Goal: Transaction & Acquisition: Book appointment/travel/reservation

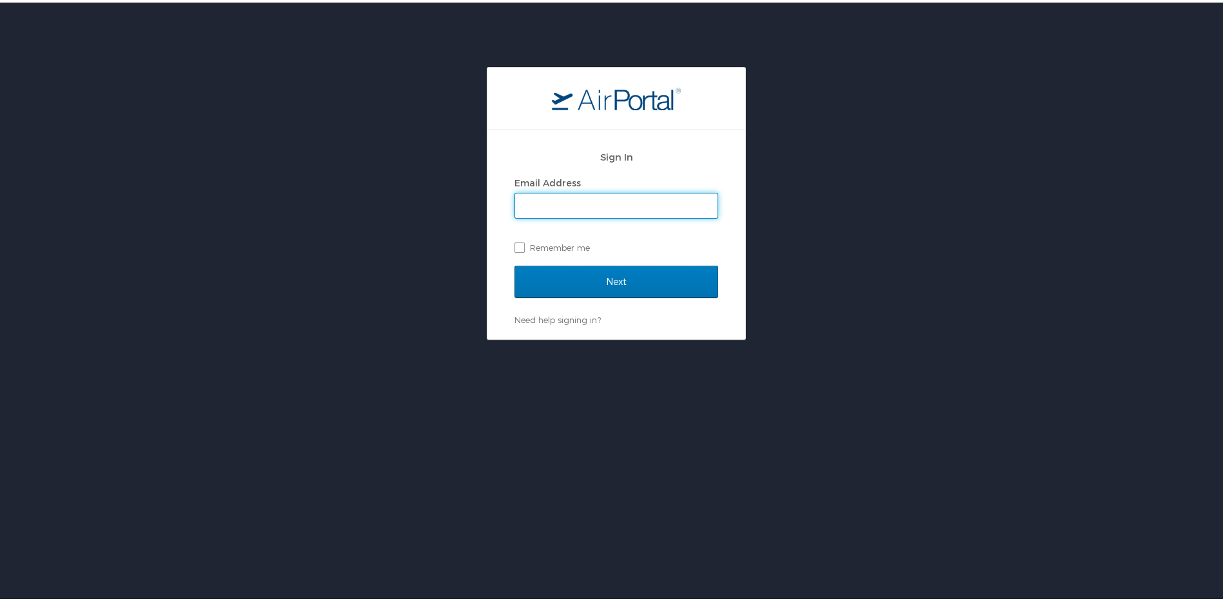
click at [542, 206] on input "Email Address" at bounding box center [616, 203] width 202 height 24
type input "mimullen@tifs.com"
click at [532, 241] on label "Remember me" at bounding box center [616, 244] width 204 height 19
click at [523, 241] on input "Remember me" at bounding box center [518, 244] width 8 height 8
checkbox input "true"
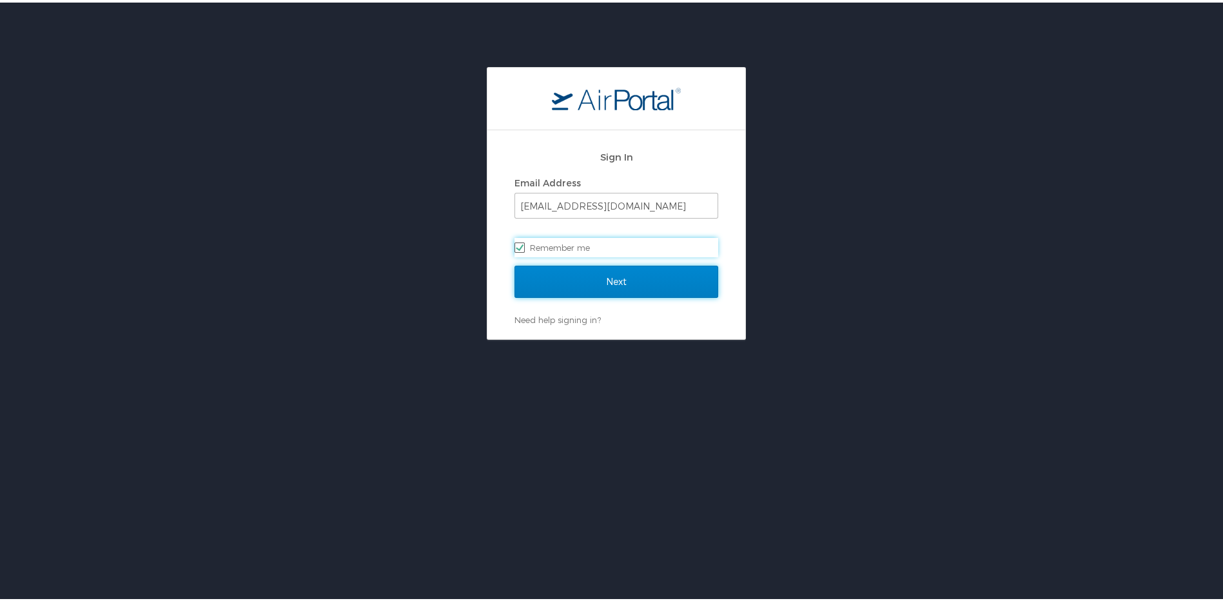
click at [555, 274] on input "Next" at bounding box center [616, 279] width 204 height 32
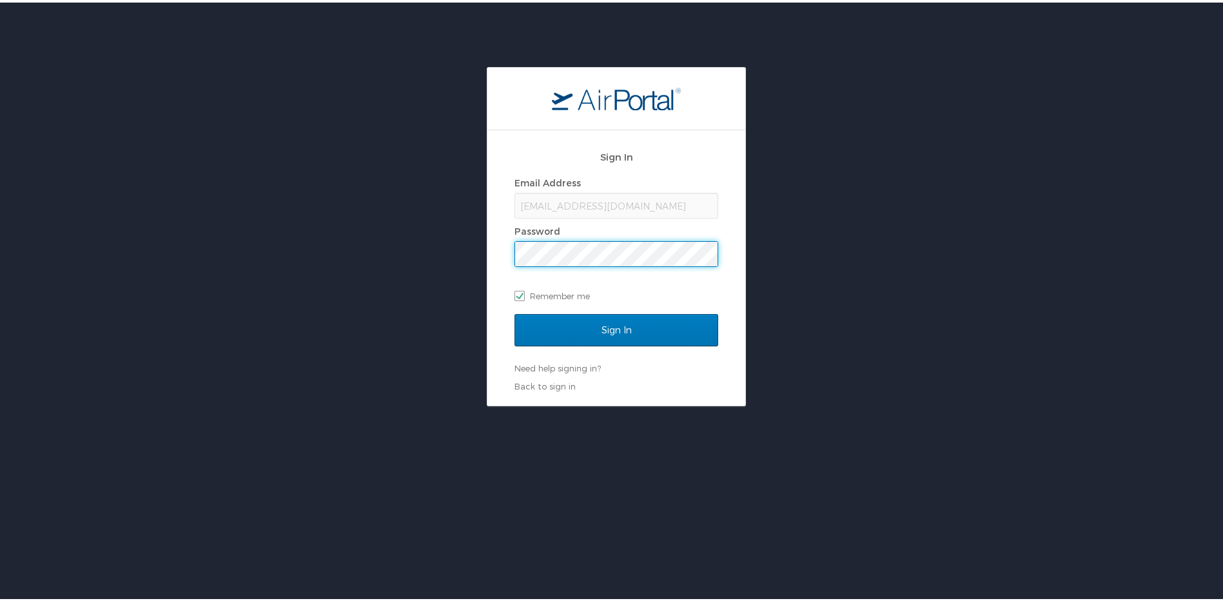
click at [514, 311] on input "Sign In" at bounding box center [616, 327] width 204 height 32
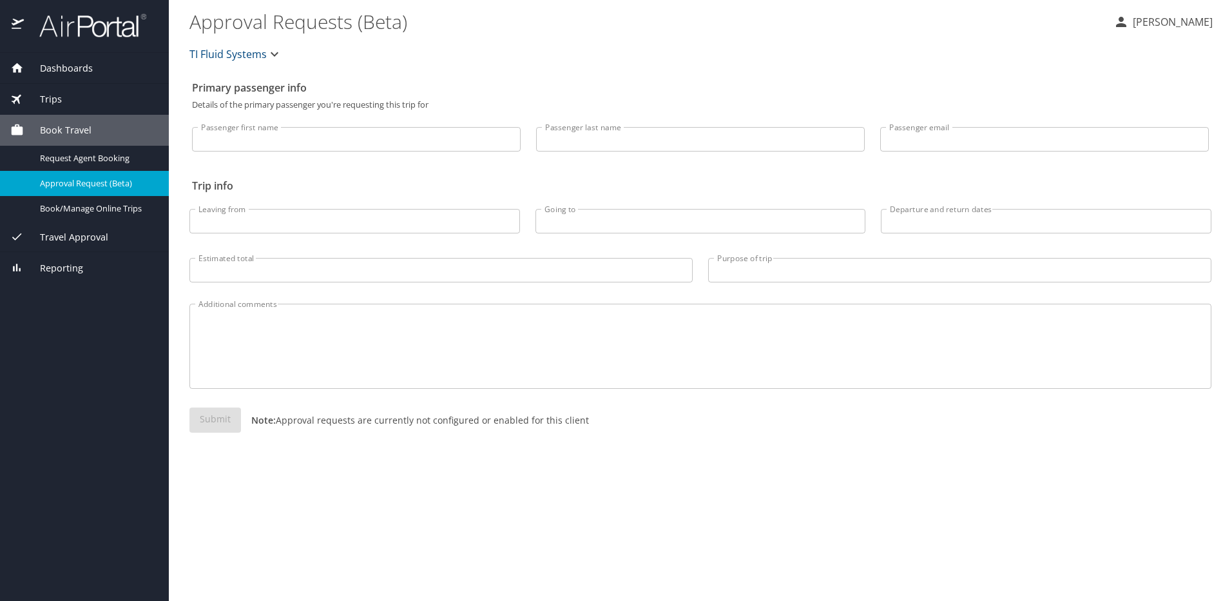
select select "US"
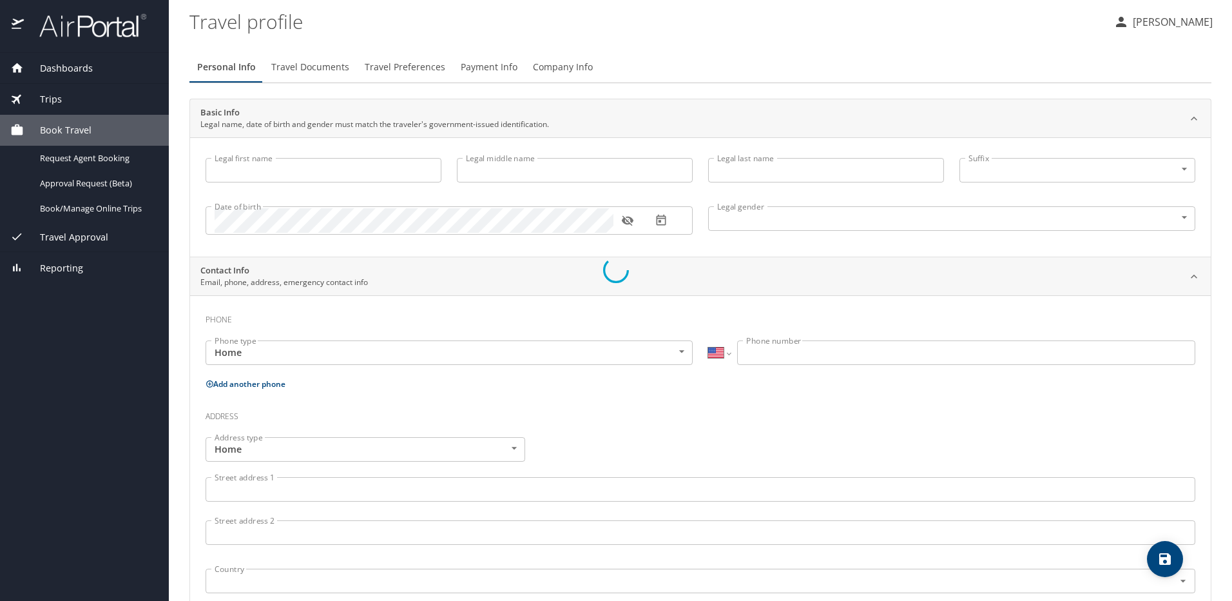
type input "Michael"
type input "J"
type input "Mullen"
type input "II"
type input "[DEMOGRAPHIC_DATA]"
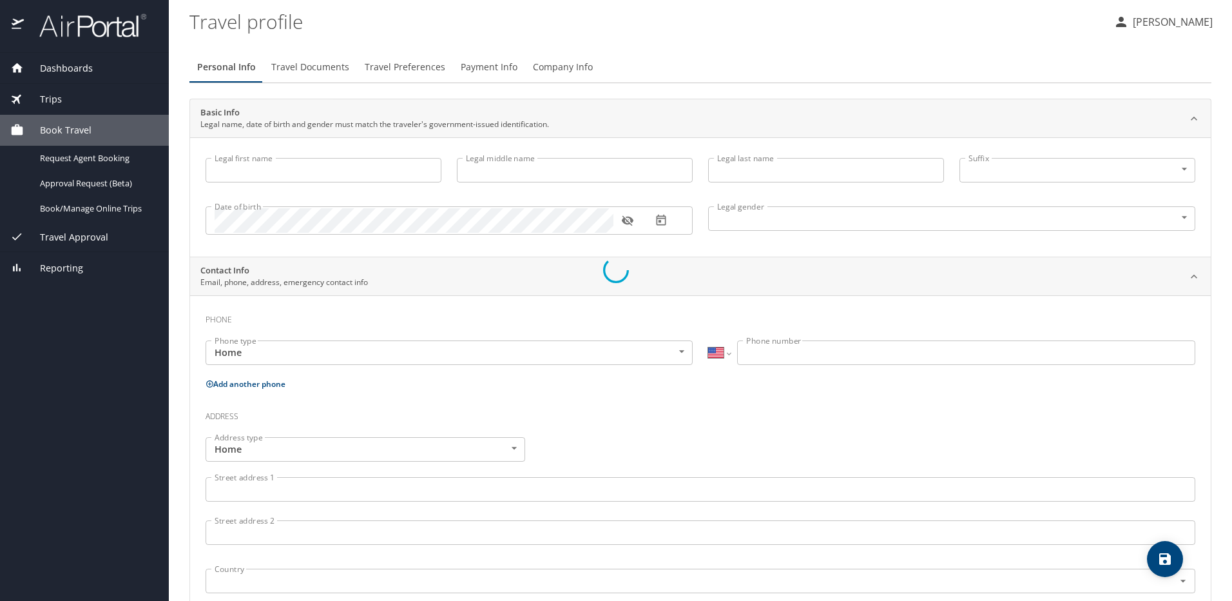
type input "Brandi"
type input "Mullen"
type input "(260) 242-3618"
select select "US"
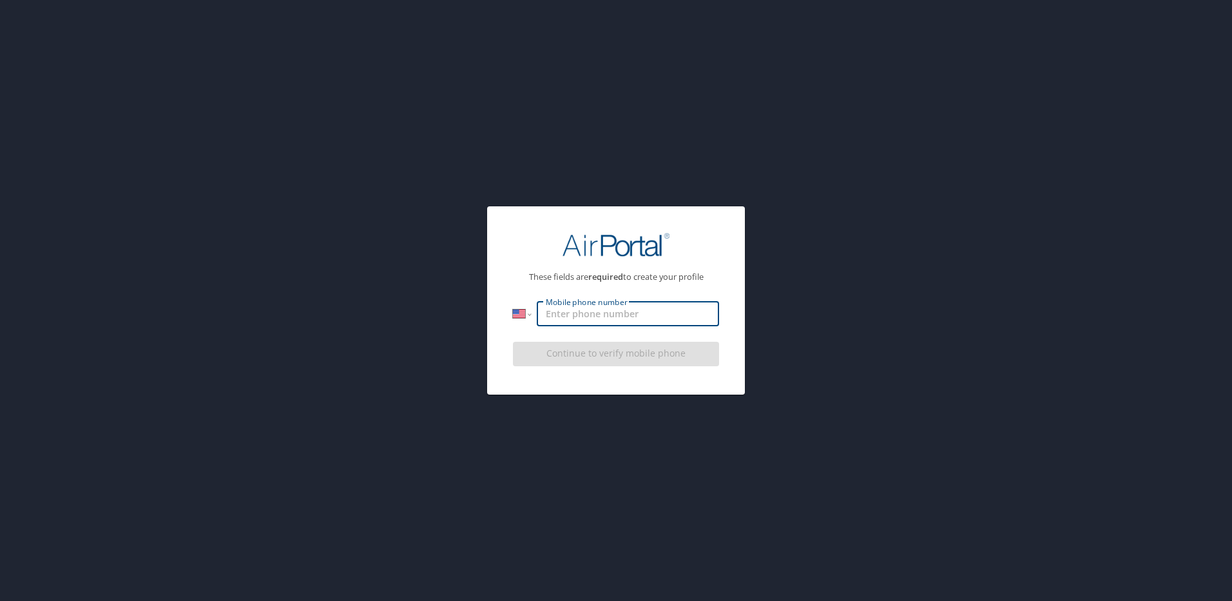
click at [650, 318] on input "Mobile phone number" at bounding box center [628, 314] width 182 height 24
type input "1 (260) 221-4852"
click at [560, 348] on div "Continue to verify mobile phone" at bounding box center [616, 357] width 206 height 43
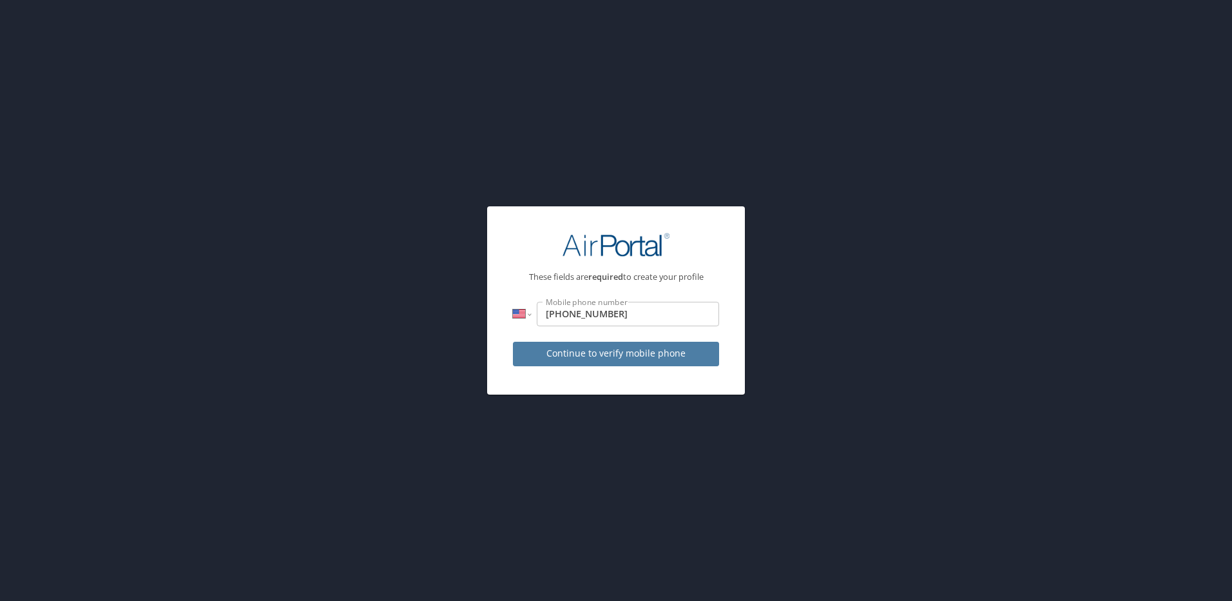
click at [560, 353] on span "Continue to verify mobile phone" at bounding box center [616, 353] width 186 height 16
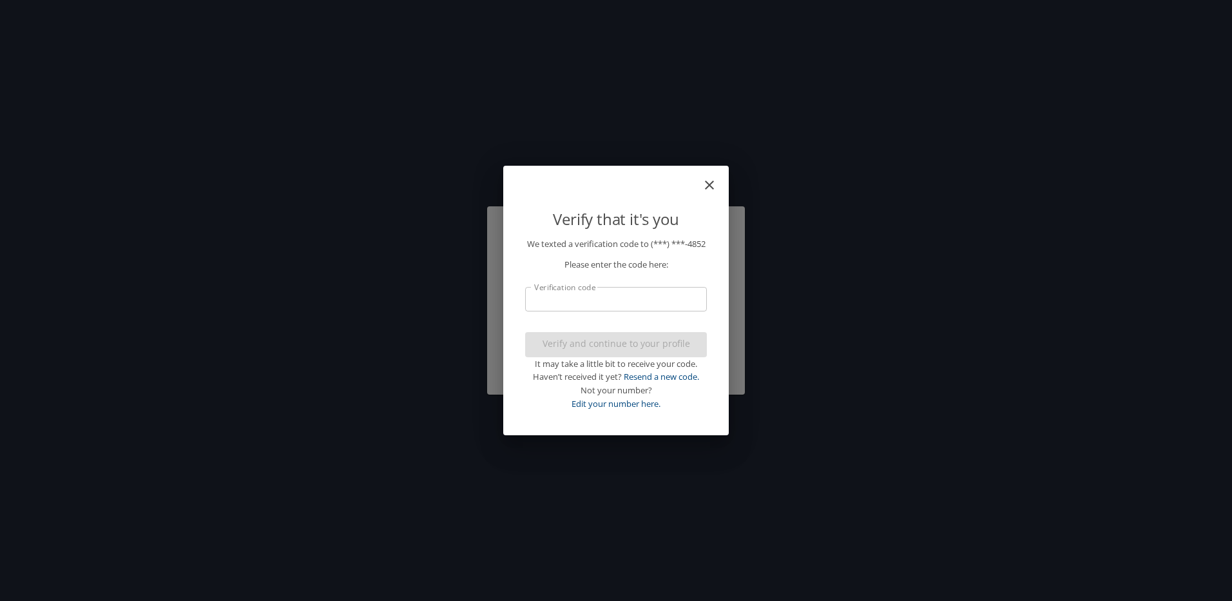
click at [582, 299] on input "Verification code" at bounding box center [616, 299] width 182 height 24
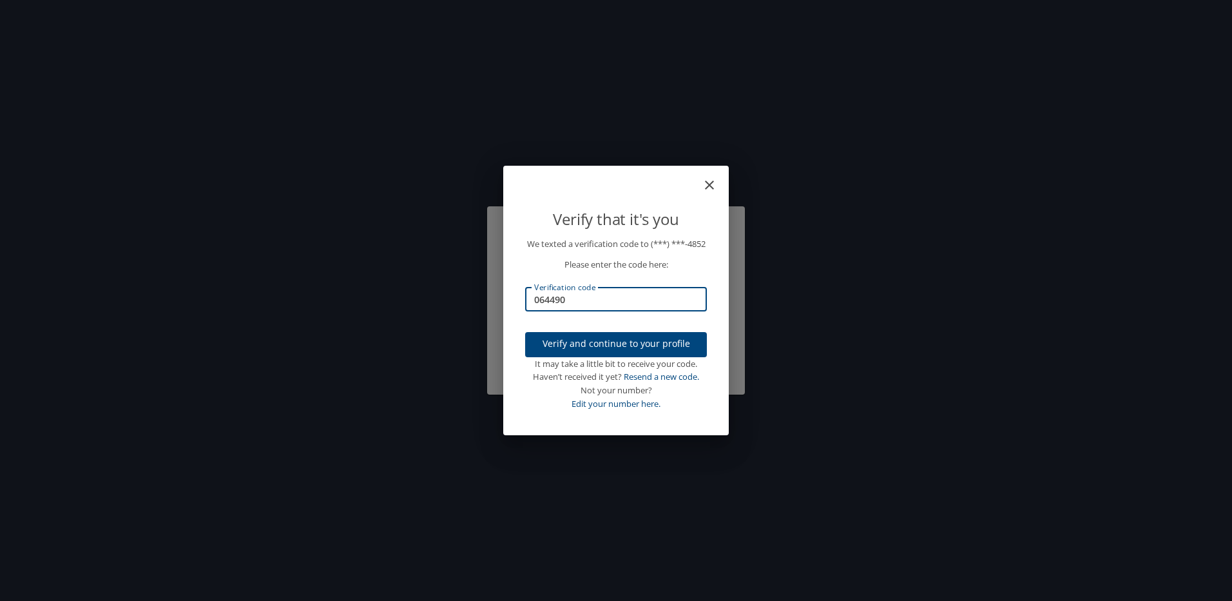
type input "064490"
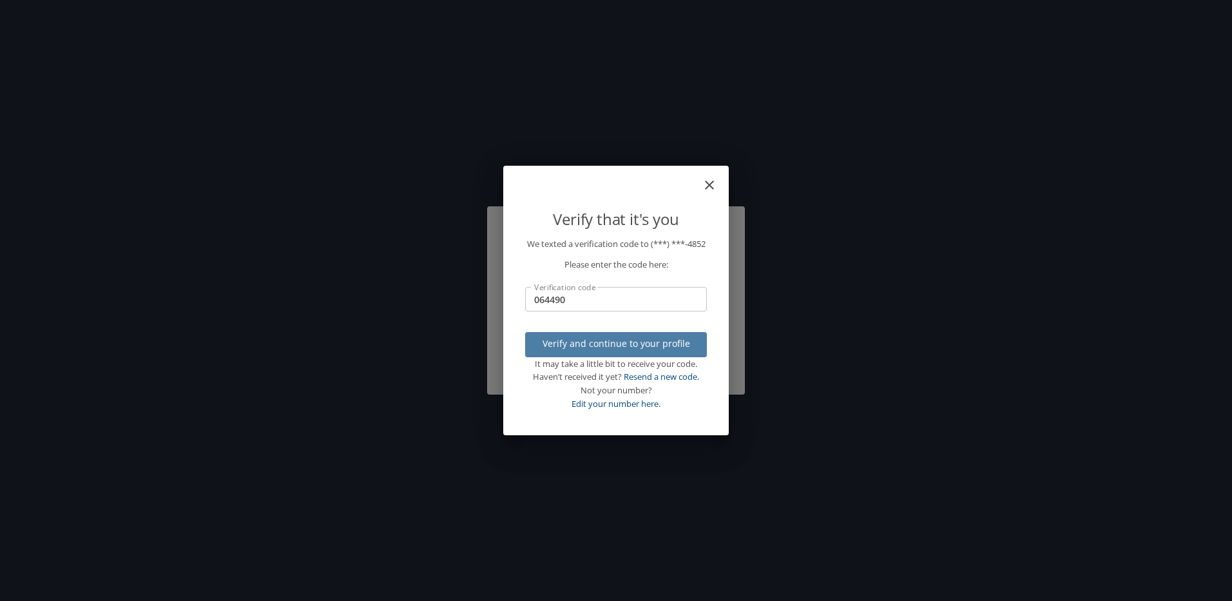
click at [599, 343] on span "Verify and continue to your profile" at bounding box center [616, 344] width 161 height 16
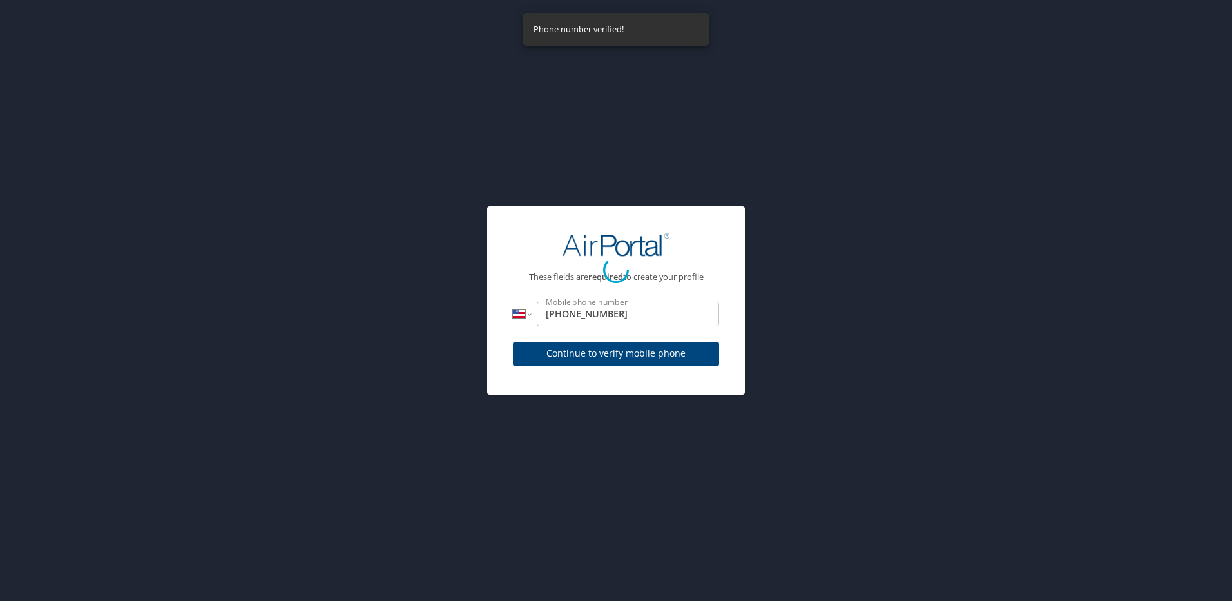
select select "US"
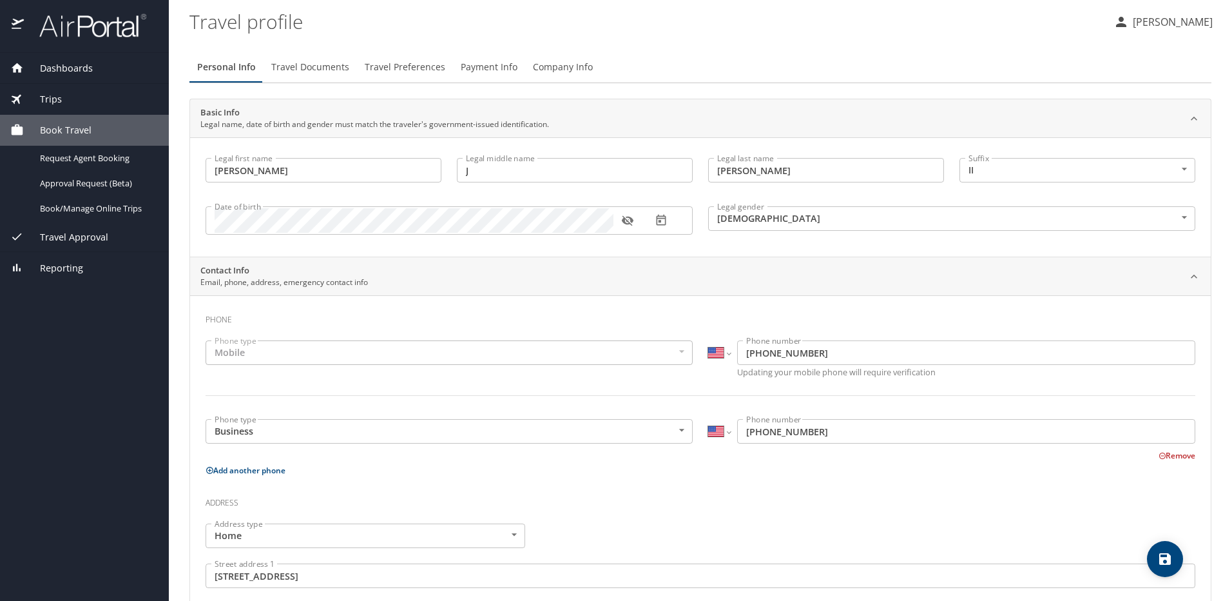
click at [317, 72] on span "Travel Documents" at bounding box center [310, 67] width 78 height 16
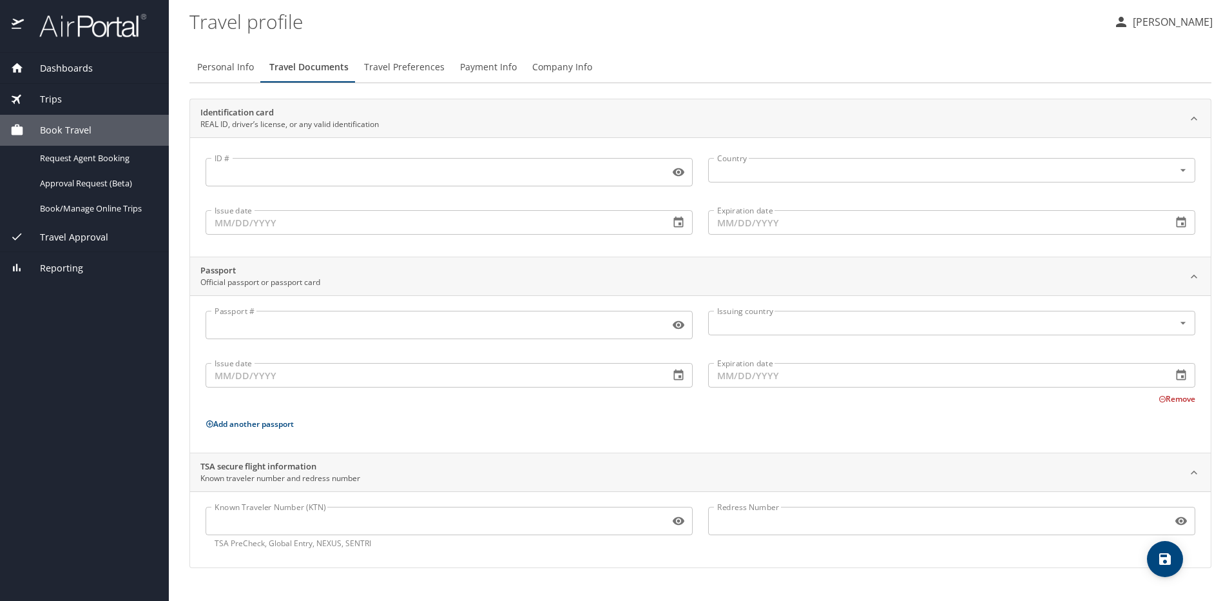
click at [253, 318] on input "Passport #" at bounding box center [435, 325] width 459 height 24
click at [394, 77] on button "Travel Preferences" at bounding box center [404, 67] width 96 height 31
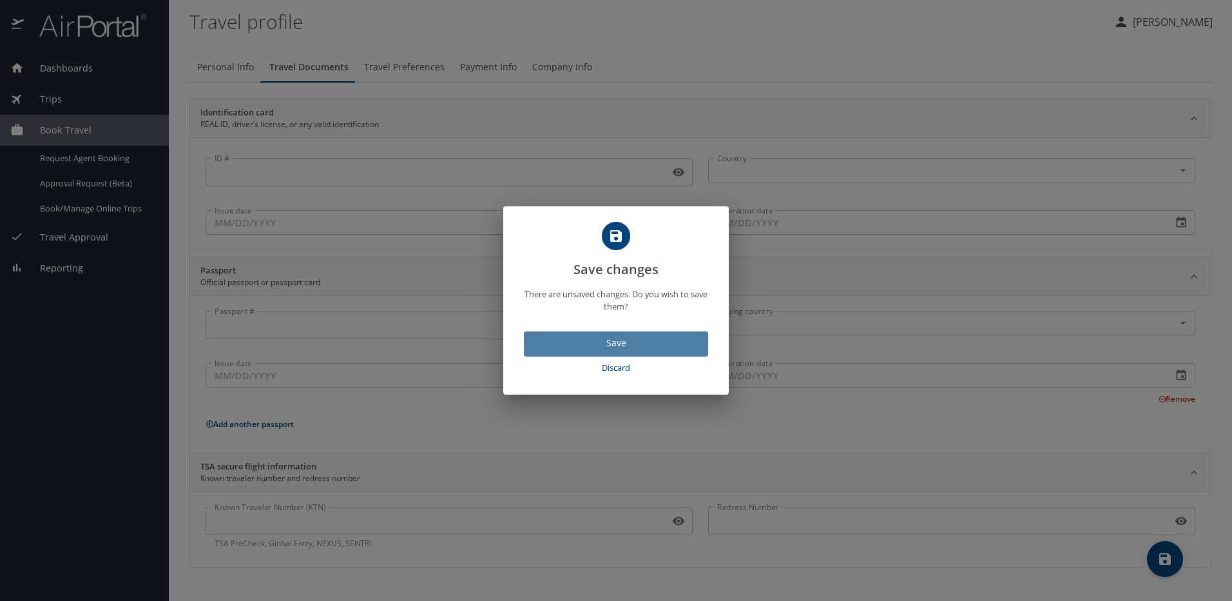
click at [604, 345] on span "Save" at bounding box center [616, 343] width 164 height 16
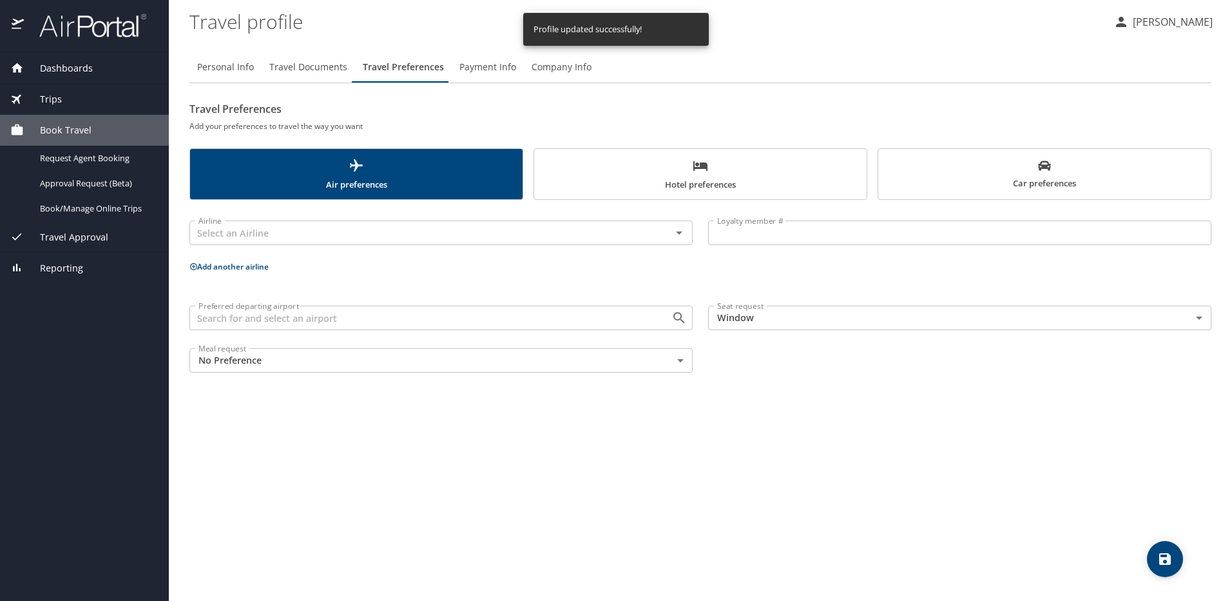
click at [403, 64] on span "Travel Preferences" at bounding box center [403, 67] width 81 height 16
click at [952, 169] on span "Car preferences" at bounding box center [1044, 175] width 317 height 32
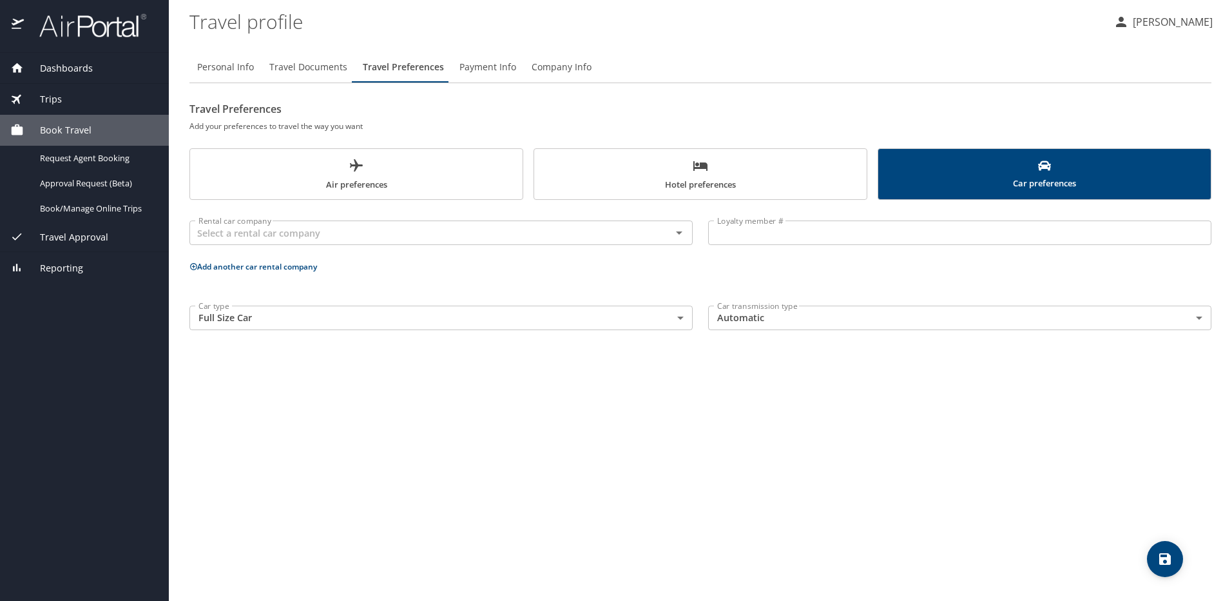
click at [679, 321] on body "Dashboards My Travel Dashboard Trips Current / Future Trips Past Trips Trips Mi…" at bounding box center [616, 300] width 1232 height 601
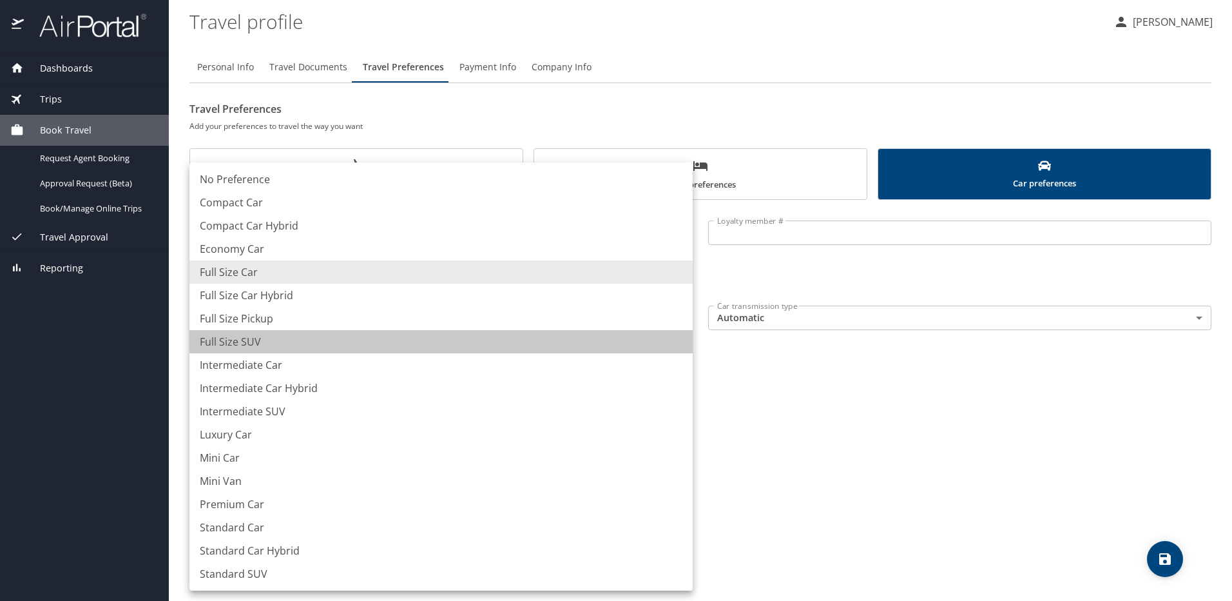
click at [674, 344] on li "Full Size SUV" at bounding box center [440, 341] width 503 height 23
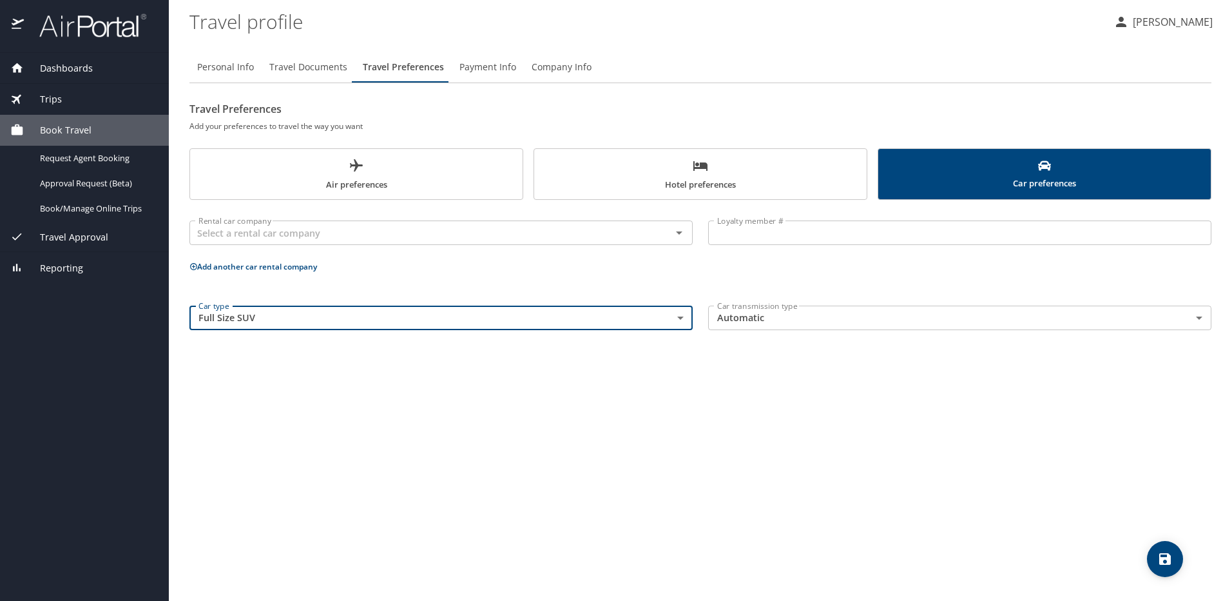
click at [680, 318] on body "Dashboards My Travel Dashboard Trips Current / Future Trips Past Trips Trips Mi…" at bounding box center [616, 300] width 1232 height 601
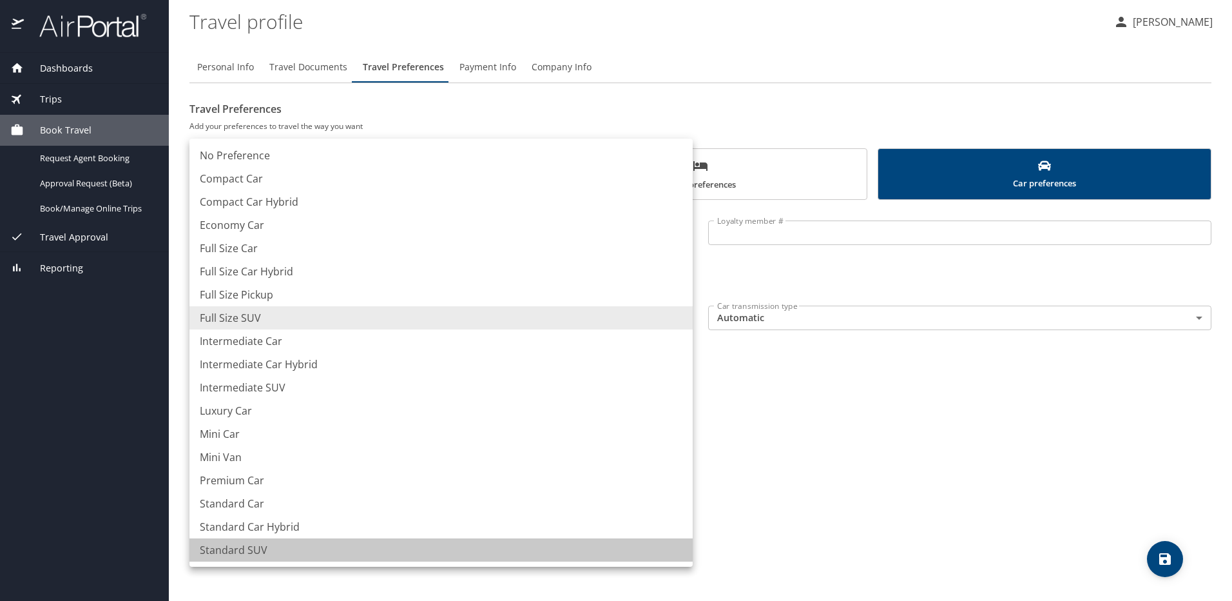
click at [572, 545] on li "Standard SUV" at bounding box center [440, 549] width 503 height 23
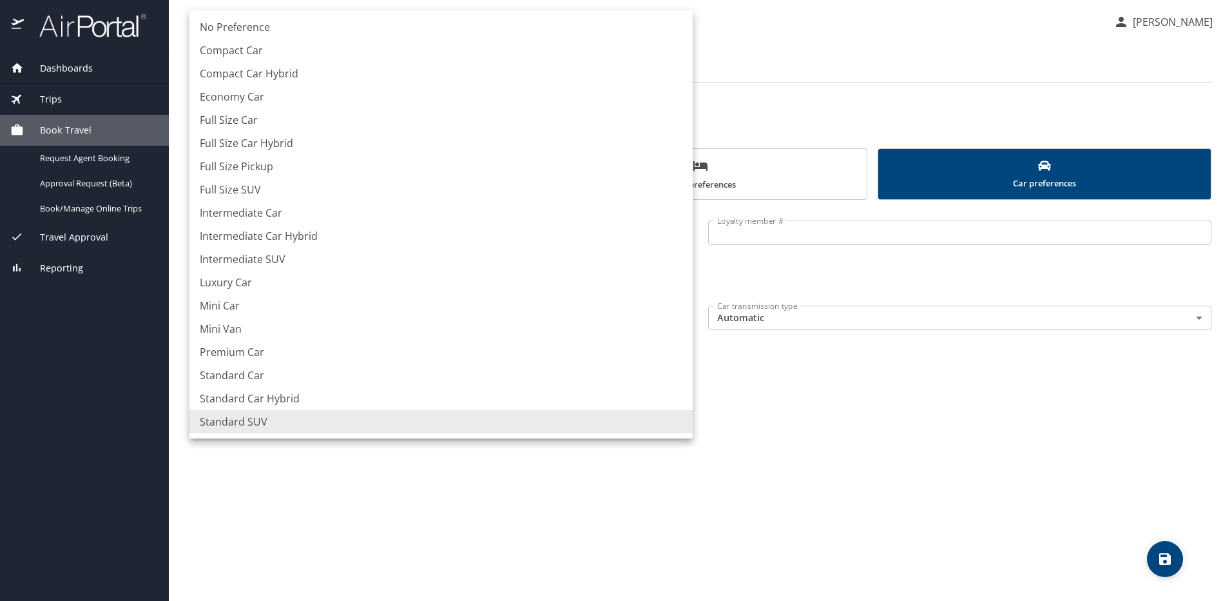
click at [683, 320] on body "Dashboards My Travel Dashboard Trips Current / Future Trips Past Trips Trips Mi…" at bounding box center [616, 300] width 1232 height 601
click at [262, 261] on li "Intermediate SUV" at bounding box center [440, 258] width 503 height 23
type input "IntermediateSUV"
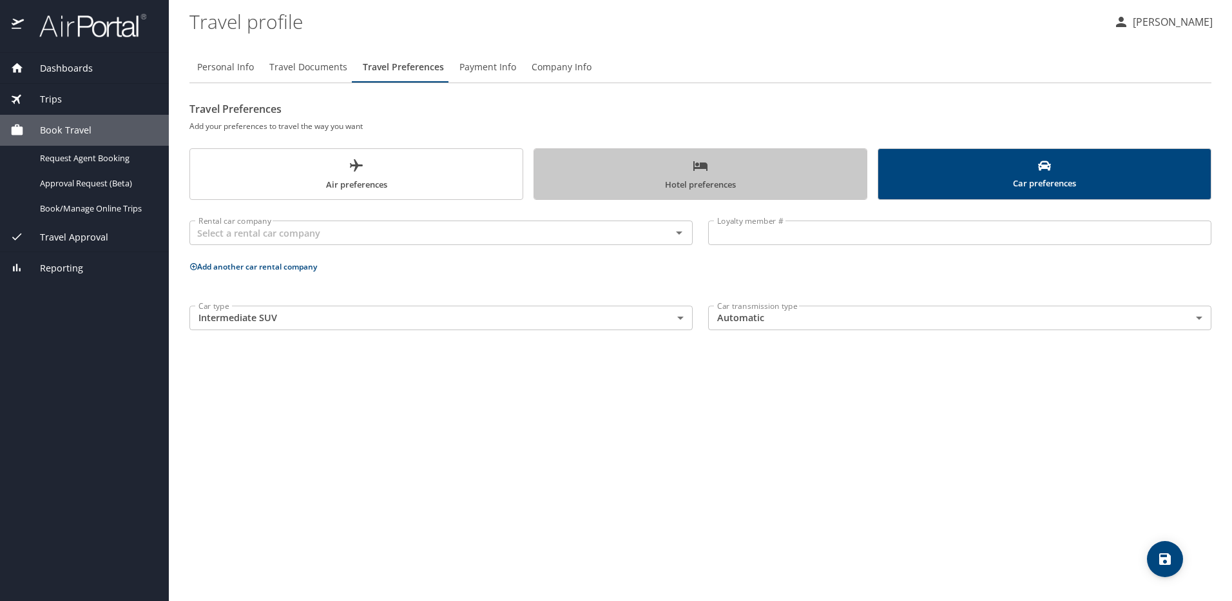
click at [746, 166] on span "Hotel preferences" at bounding box center [700, 175] width 317 height 34
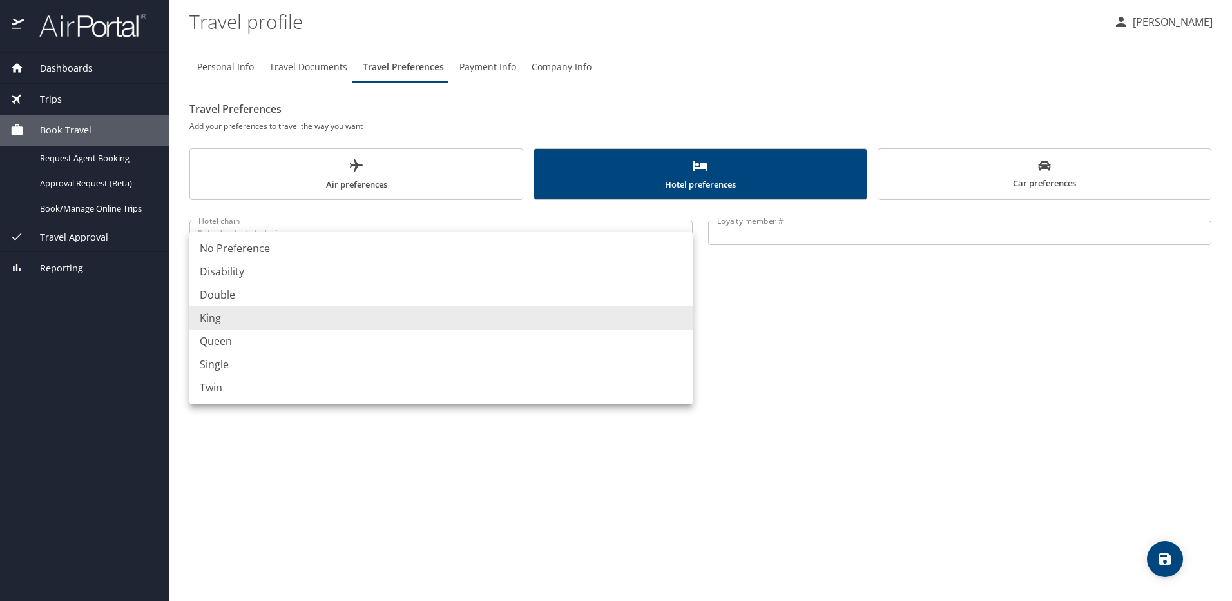
click at [683, 313] on body "Dashboards My Travel Dashboard Trips Current / Future Trips Past Trips Trips Mi…" at bounding box center [616, 300] width 1232 height 601
click at [683, 313] on li "King" at bounding box center [440, 317] width 503 height 23
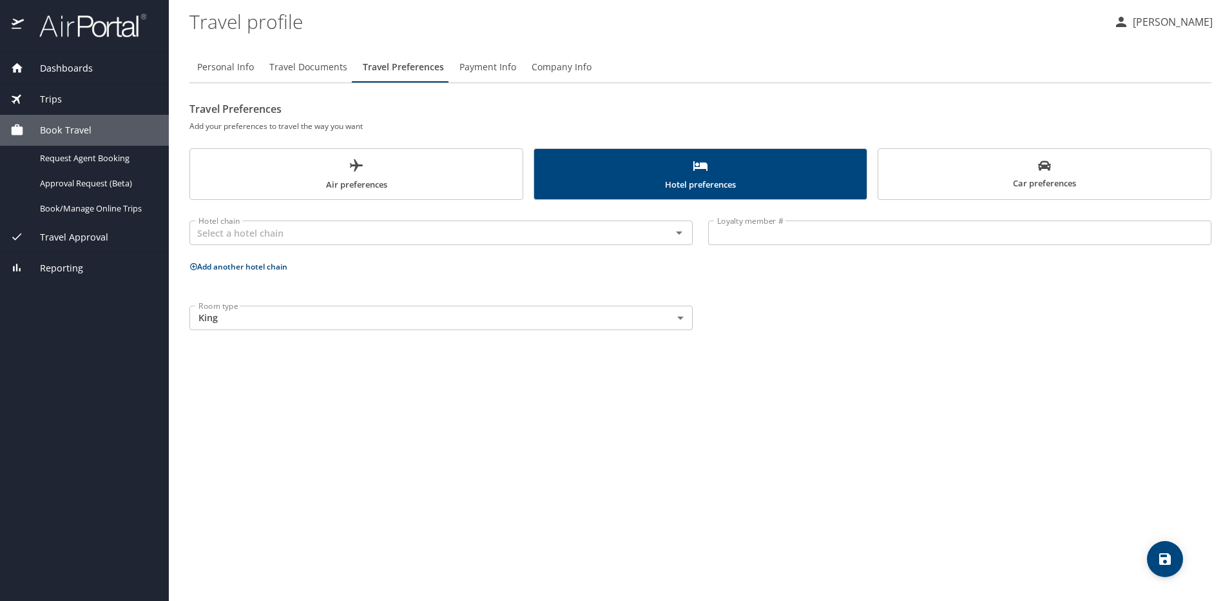
click at [819, 326] on div "Room type King King Room type" at bounding box center [701, 318] width 1038 height 40
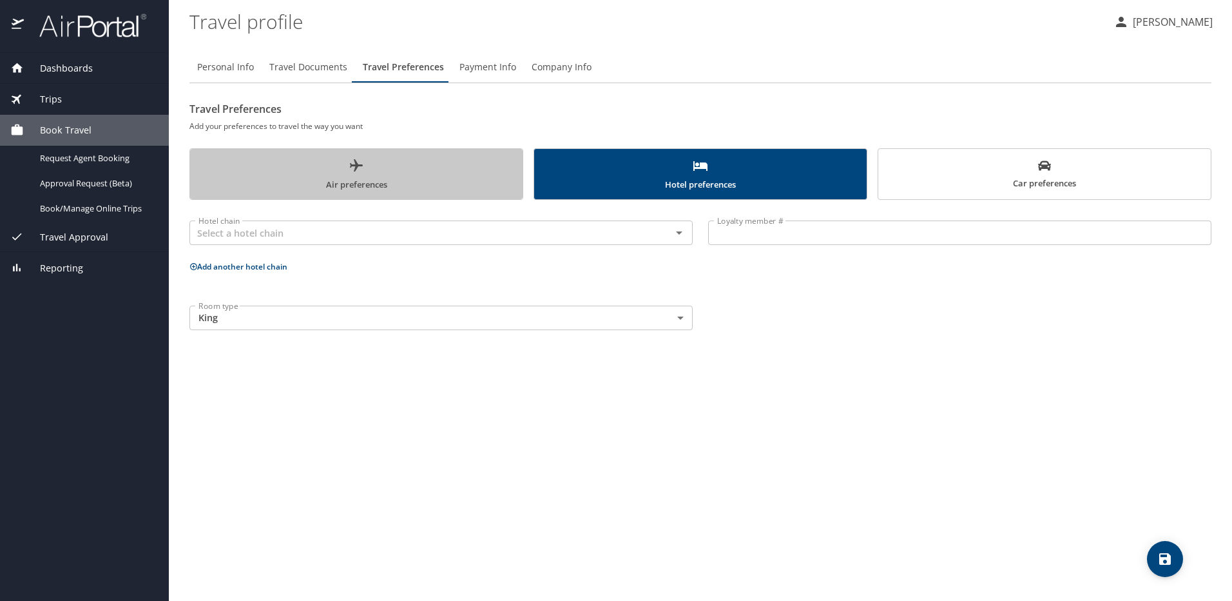
click at [440, 177] on span "Air preferences" at bounding box center [356, 175] width 317 height 34
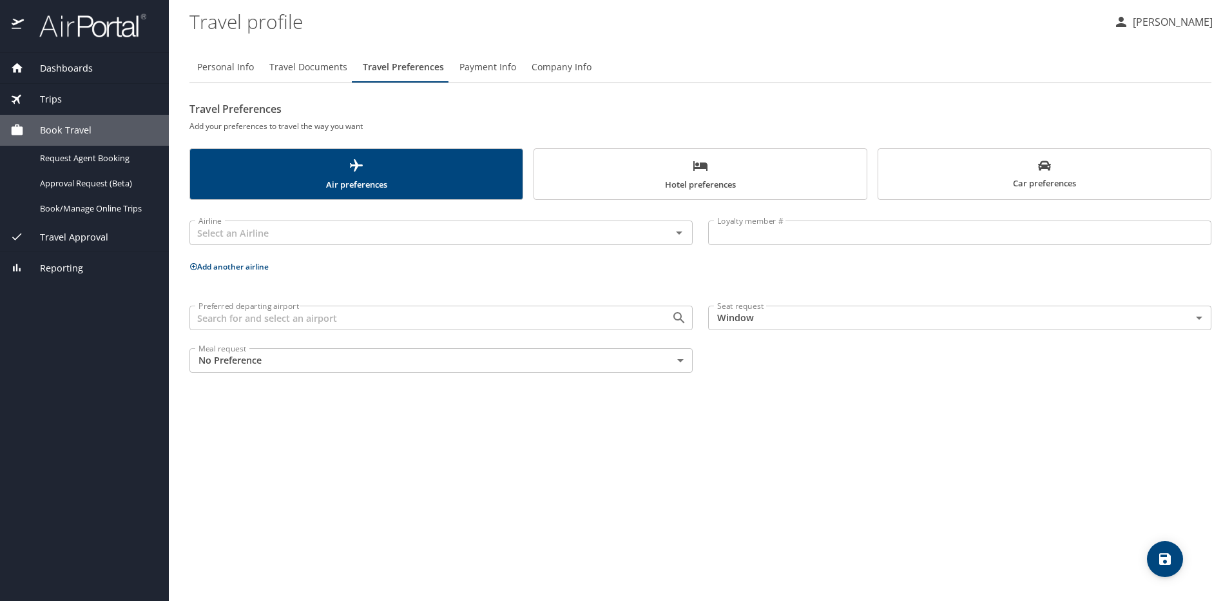
click at [686, 365] on body "Dashboards My Travel Dashboard Trips Current / Future Trips Past Trips Trips Mi…" at bounding box center [616, 300] width 1232 height 601
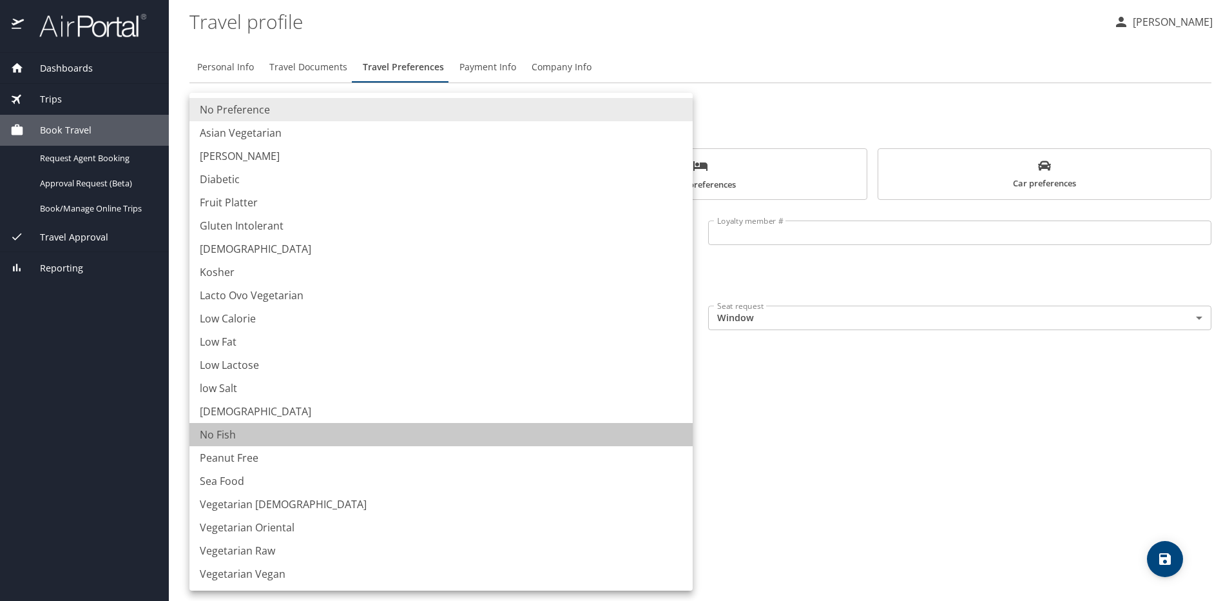
click at [586, 436] on li "No Fish" at bounding box center [440, 434] width 503 height 23
type input "NoFish"
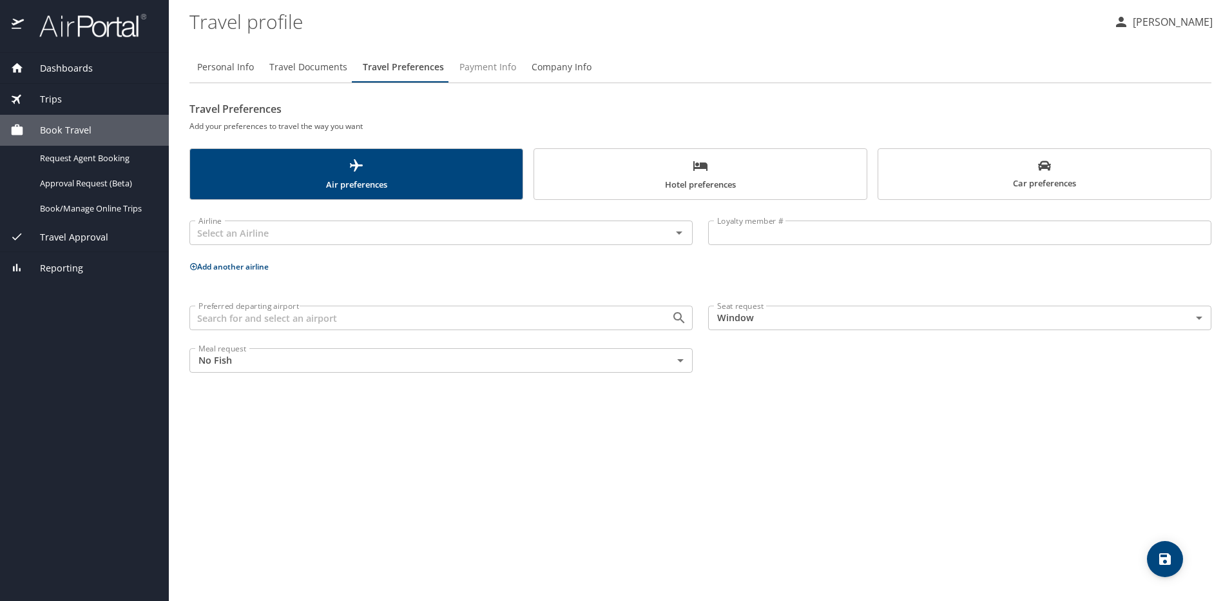
click at [485, 70] on span "Payment Info" at bounding box center [488, 67] width 57 height 16
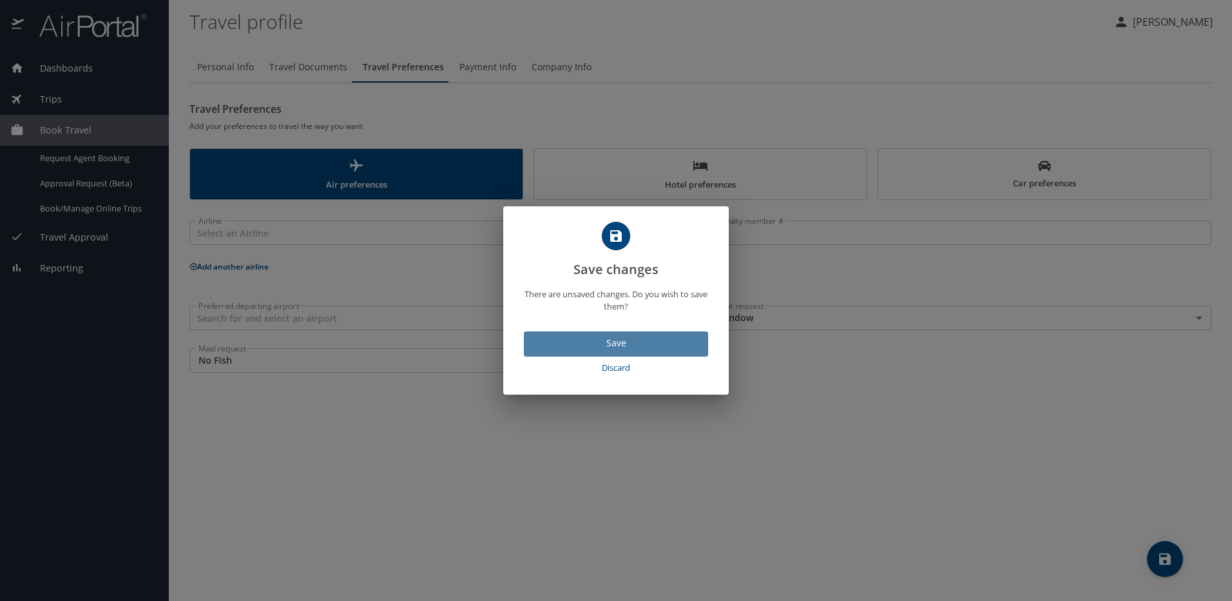
click at [602, 340] on span "Save" at bounding box center [616, 343] width 164 height 16
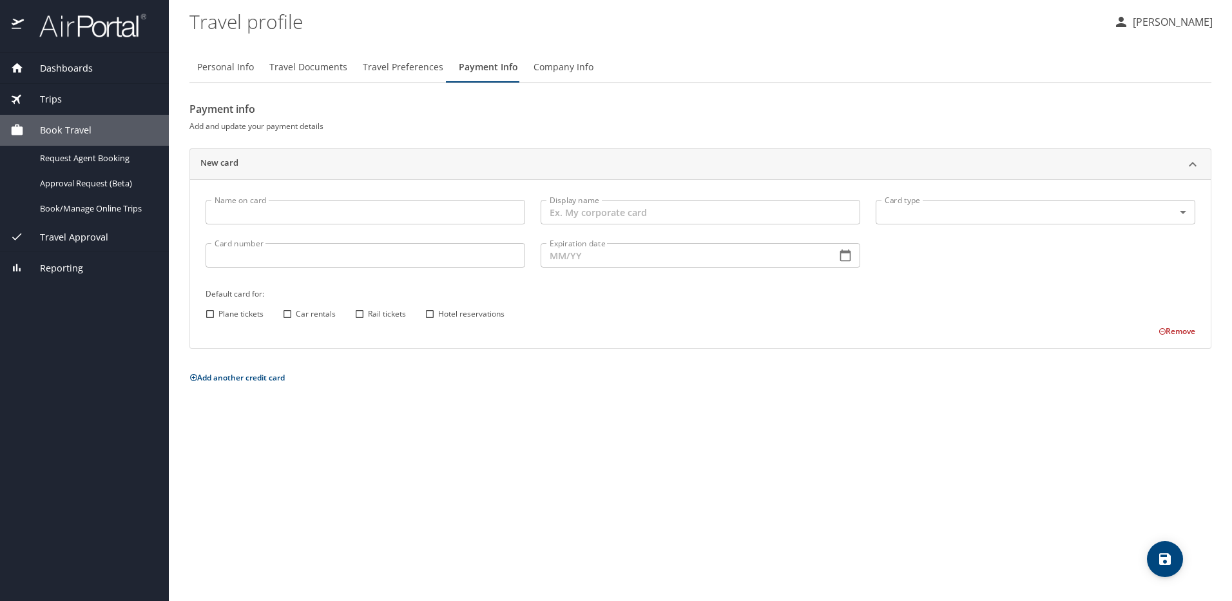
click at [546, 71] on span "Company Info" at bounding box center [564, 67] width 60 height 16
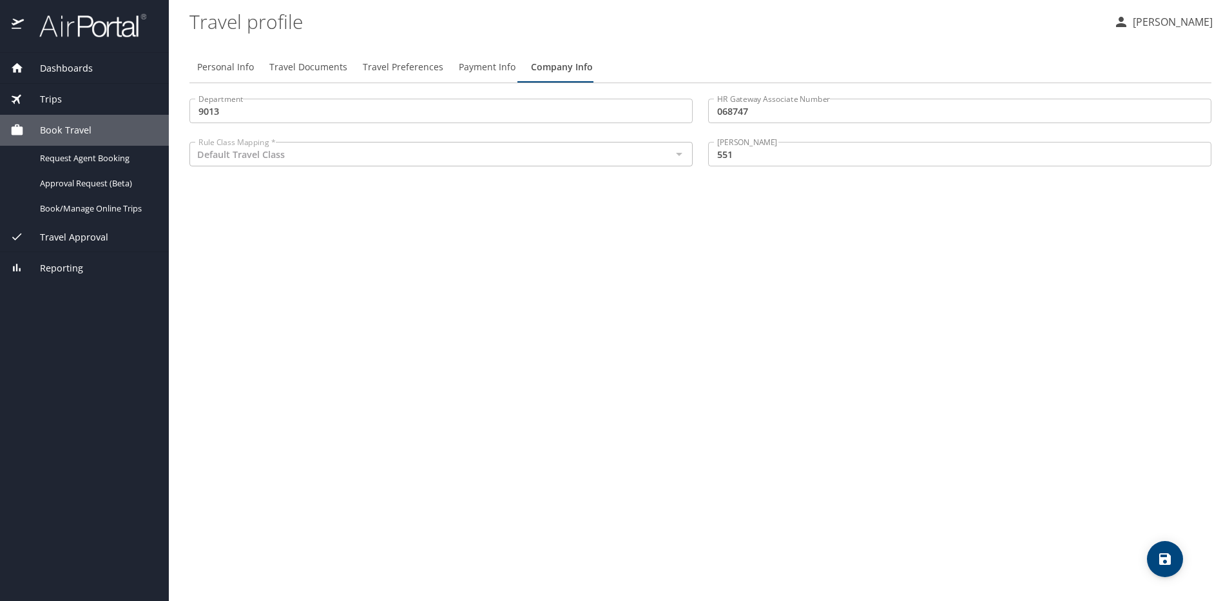
click at [245, 66] on span "Personal Info" at bounding box center [225, 67] width 57 height 16
select select "US"
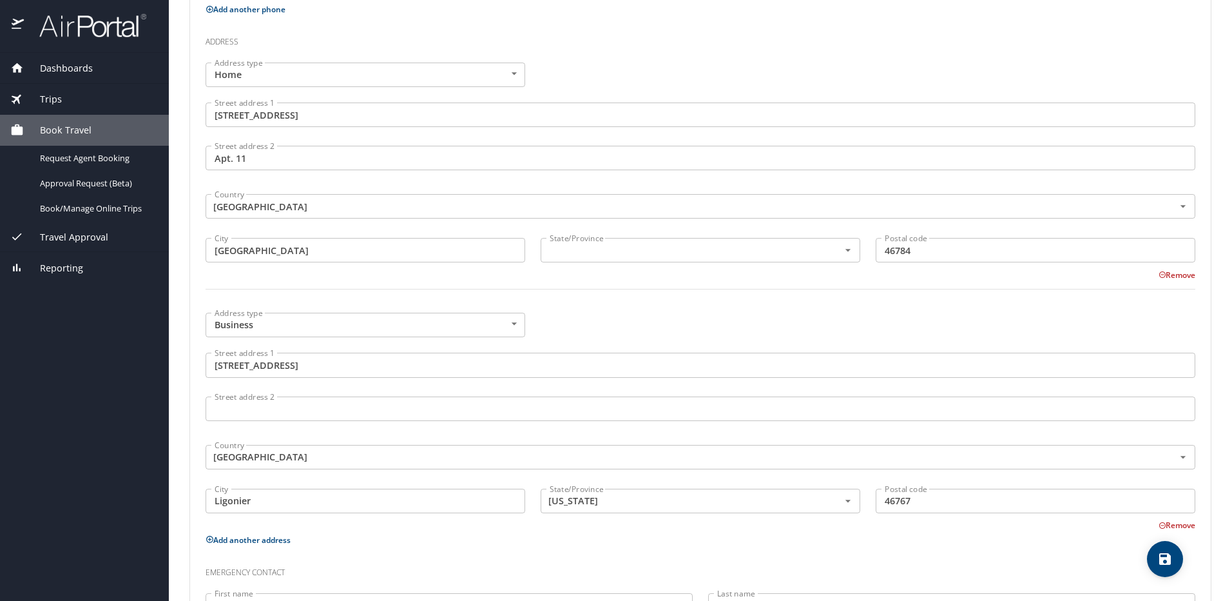
scroll to position [495, 0]
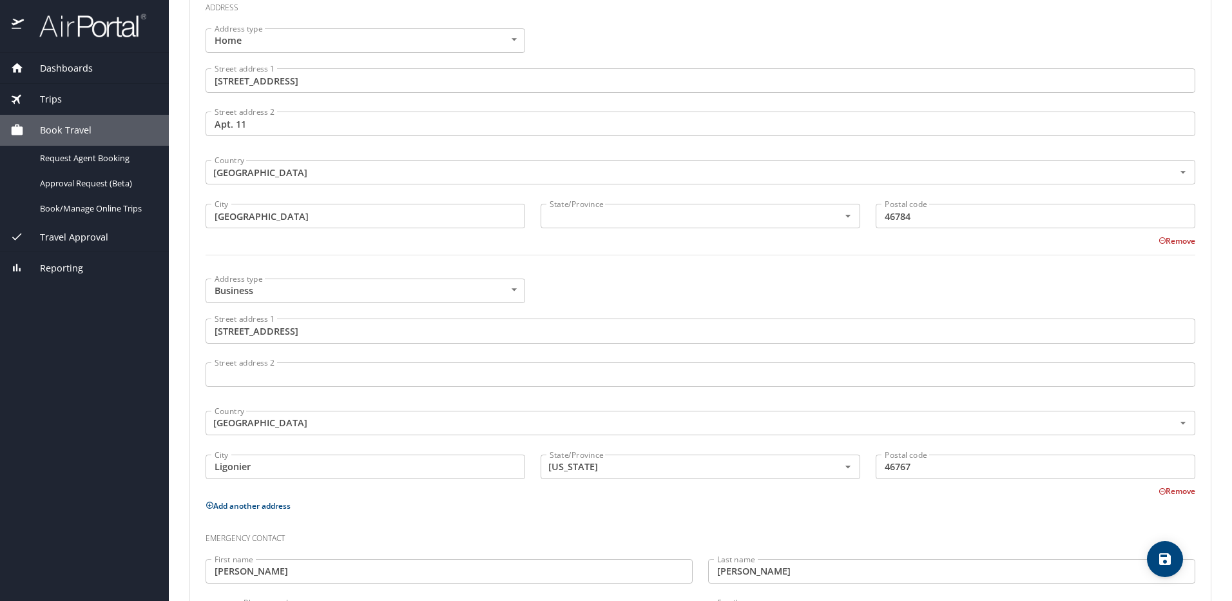
click at [309, 331] on input "925 N. Main St." at bounding box center [701, 330] width 990 height 24
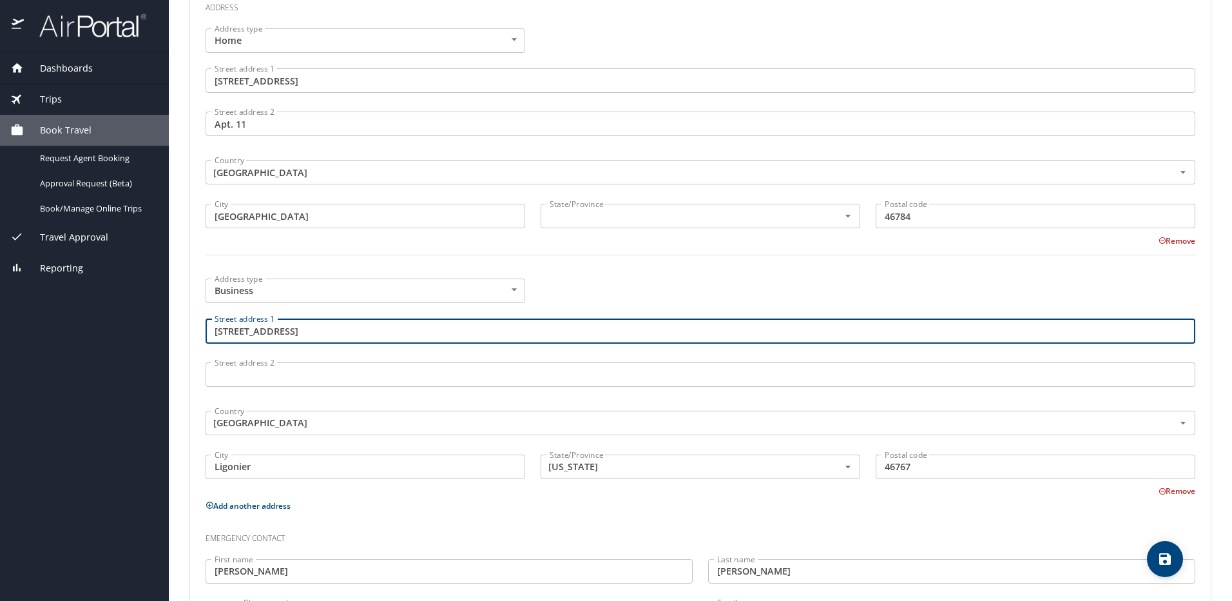
drag, startPoint x: 309, startPoint y: 331, endPoint x: 202, endPoint y: 334, distance: 107.0
click at [202, 334] on div "Street address 1 925 N. Main St. Street address 1" at bounding box center [700, 332] width 1005 height 43
type input "507 HL Thompson Jr. Drive"
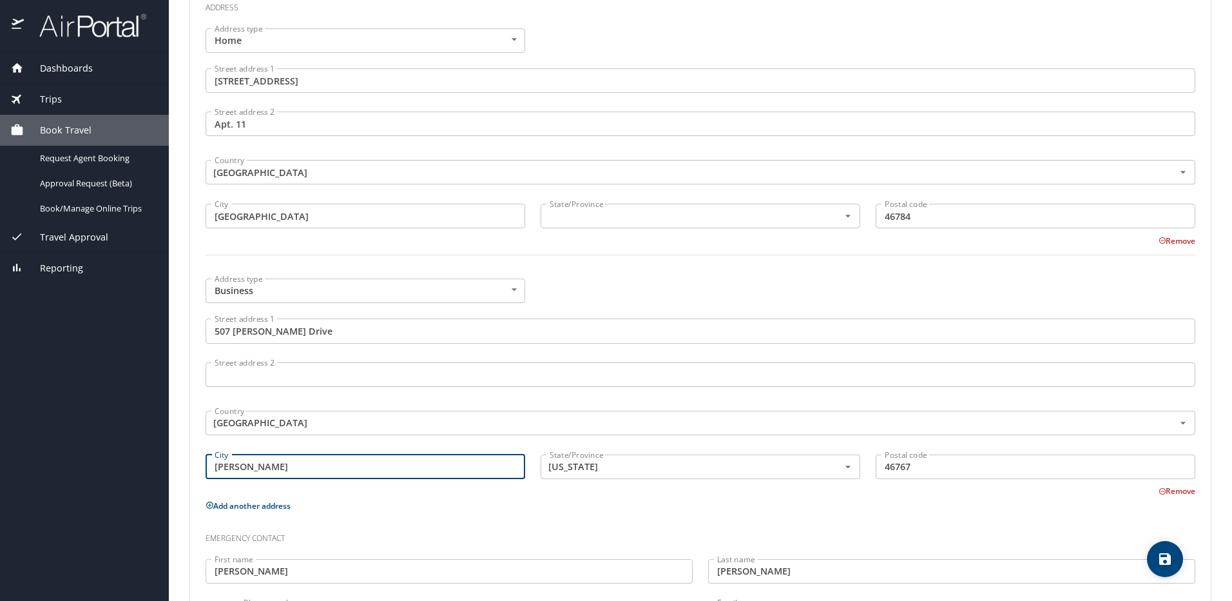
type input "Ashely"
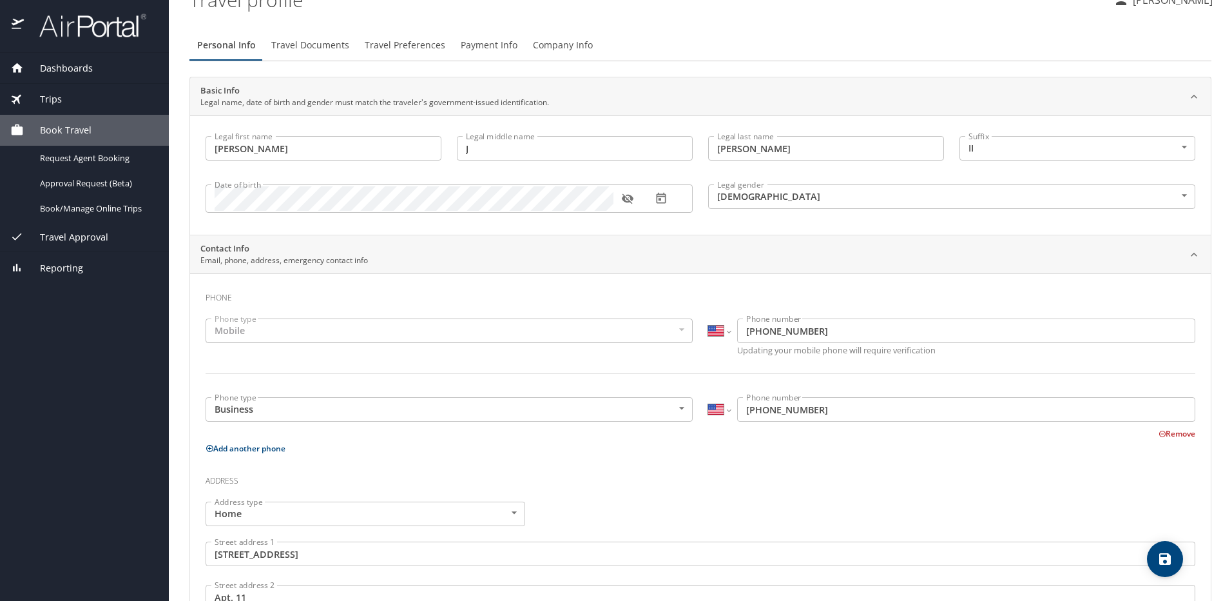
scroll to position [19, 0]
type input "46705"
click at [828, 415] on input "(260) 894-3163" at bounding box center [966, 412] width 458 height 24
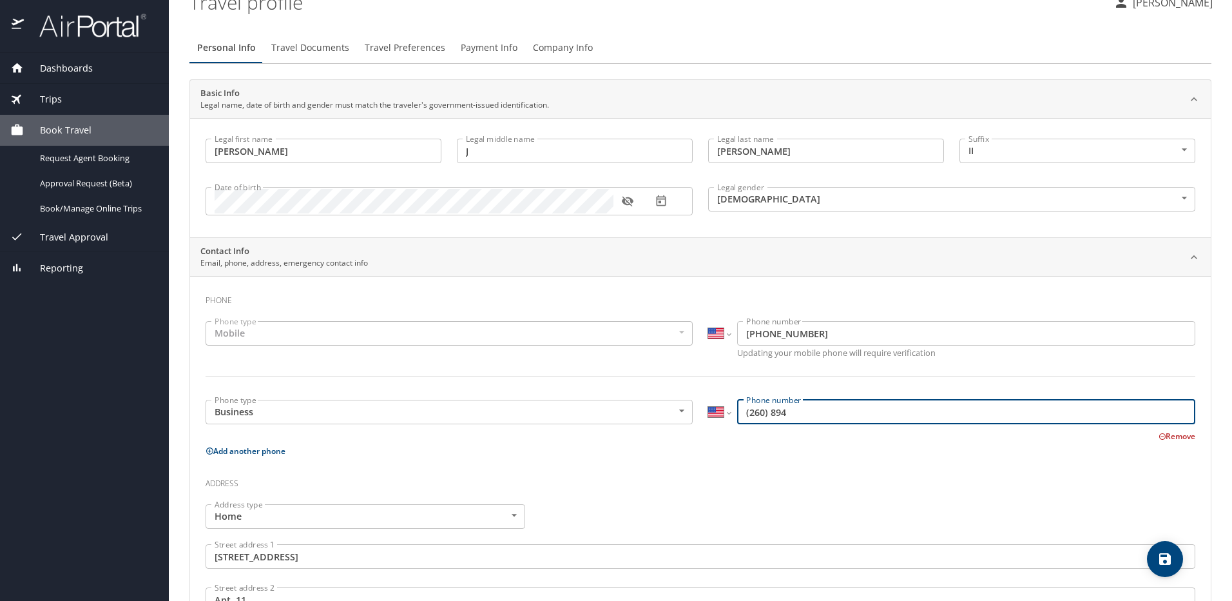
type input "(260) 89"
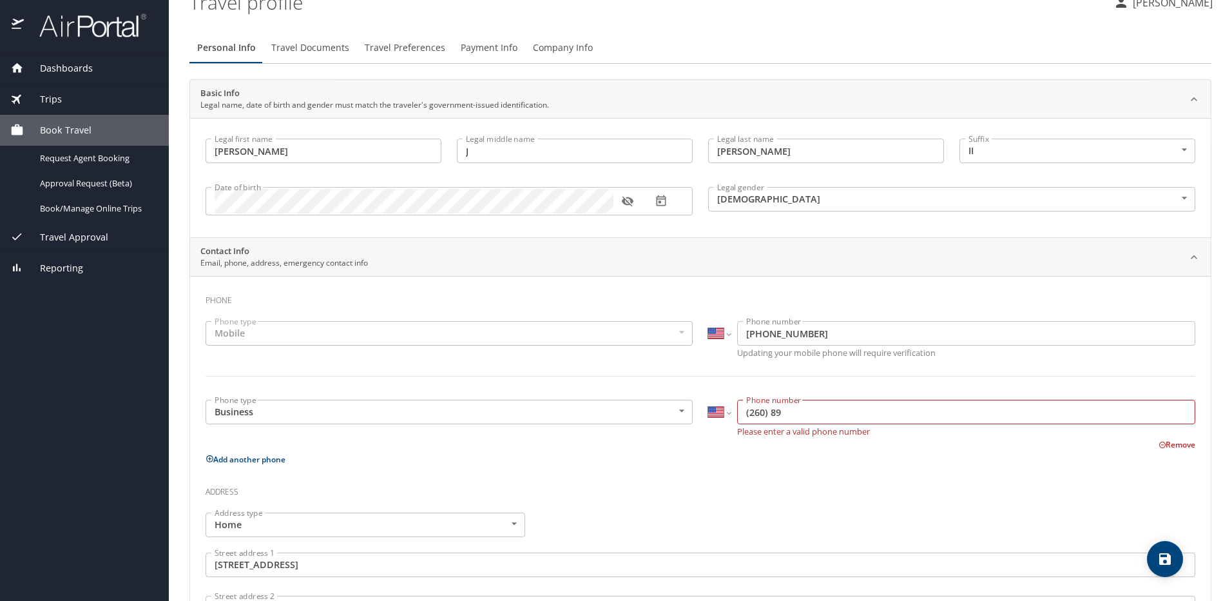
click at [1173, 437] on p "Remove" at bounding box center [1177, 443] width 37 height 15
click at [1166, 447] on button "Remove" at bounding box center [1177, 444] width 37 height 11
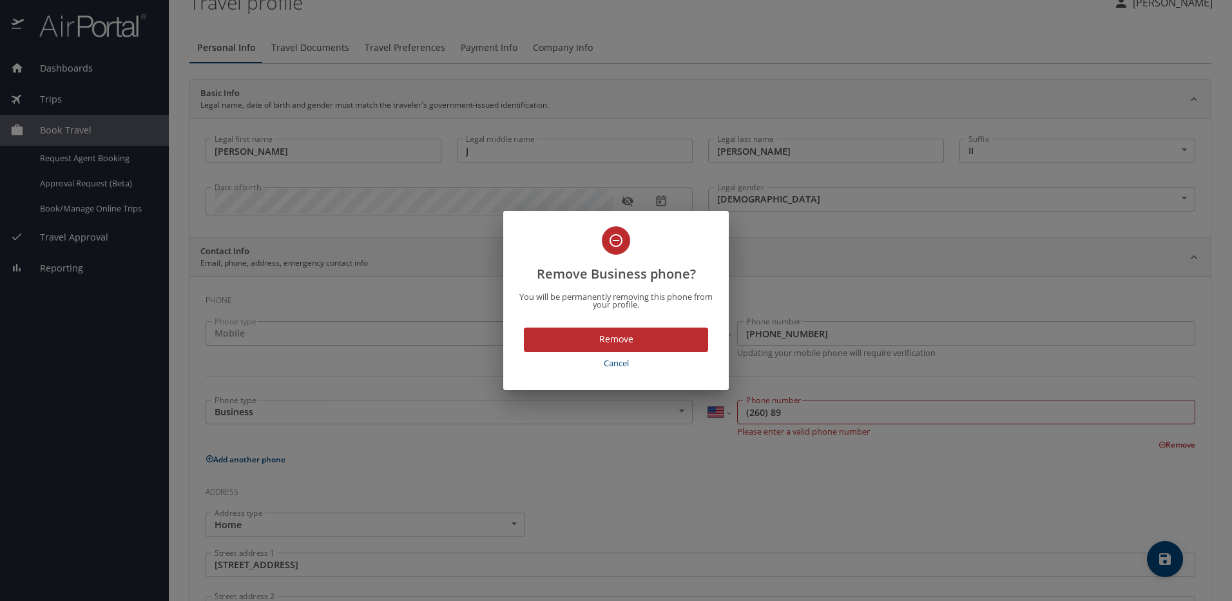
click at [659, 340] on span "Remove" at bounding box center [616, 339] width 164 height 16
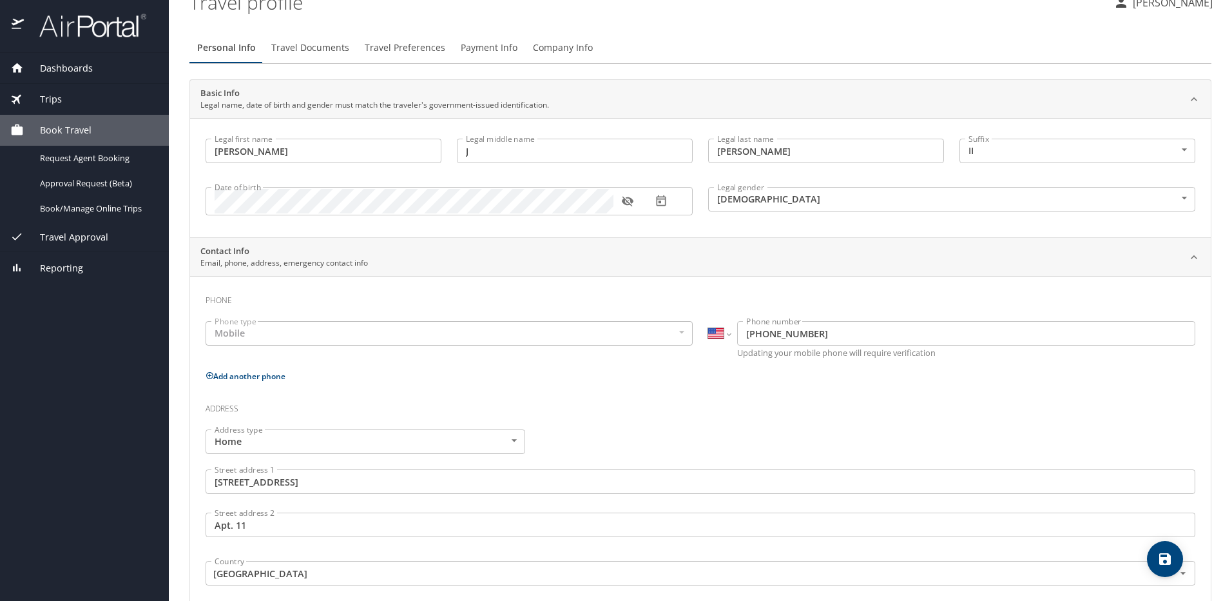
click at [676, 337] on div "Mobile" at bounding box center [449, 333] width 487 height 24
click at [660, 334] on div "Mobile" at bounding box center [449, 333] width 487 height 24
click at [88, 159] on span "Request Agent Booking" at bounding box center [96, 158] width 113 height 12
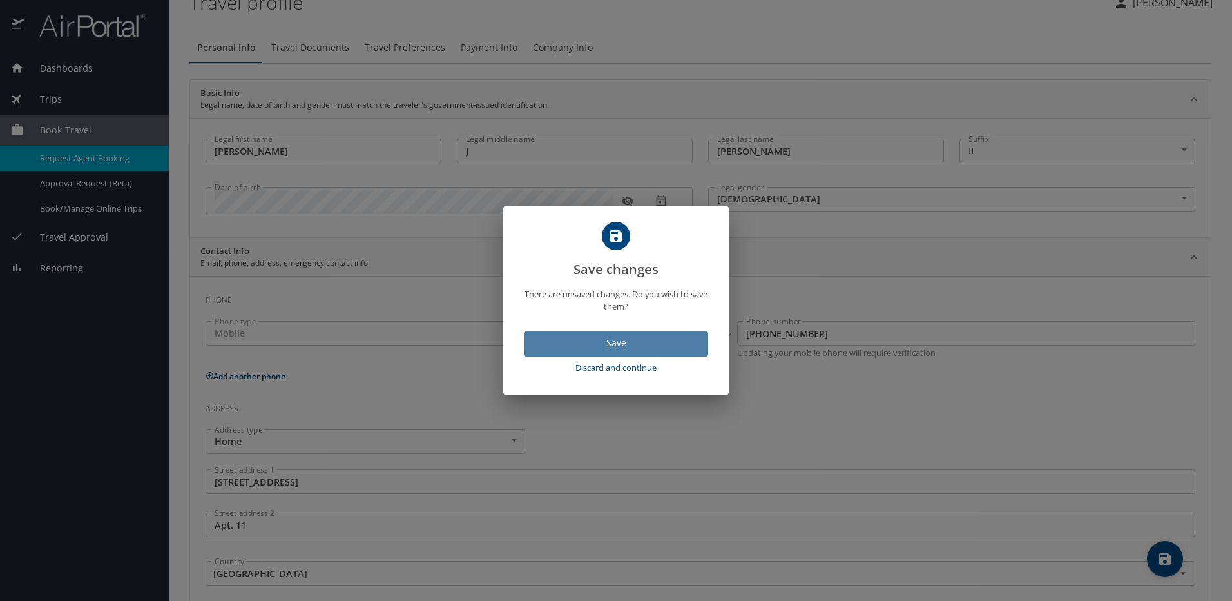
click at [549, 340] on span "Save" at bounding box center [616, 343] width 164 height 16
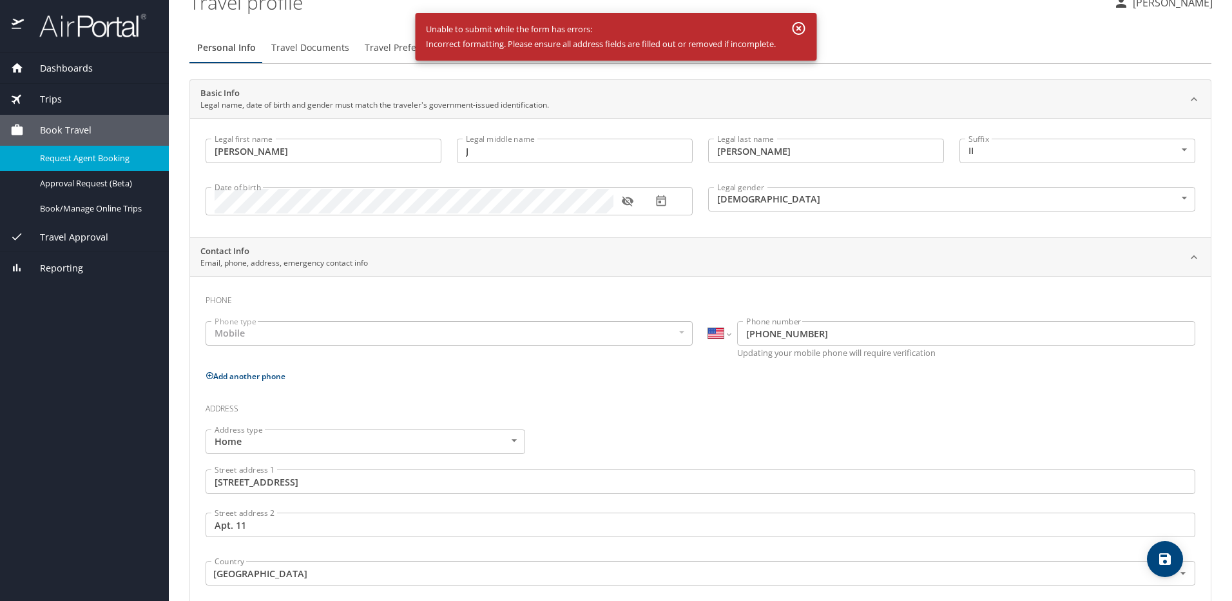
click at [806, 30] on icon "button" at bounding box center [799, 28] width 13 height 13
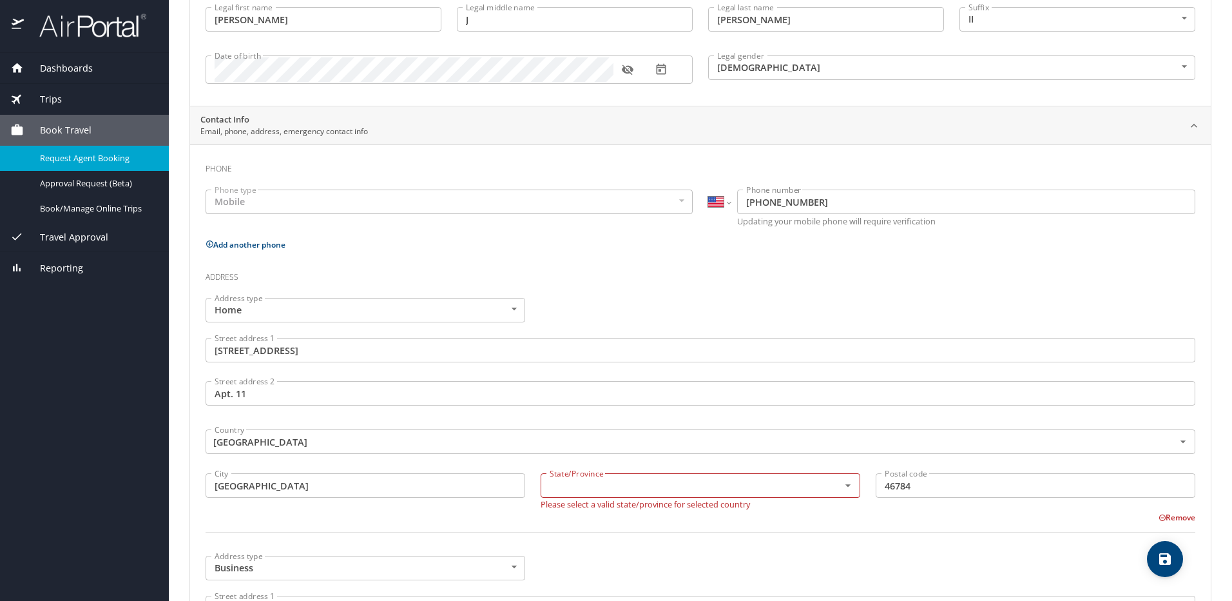
scroll to position [271, 0]
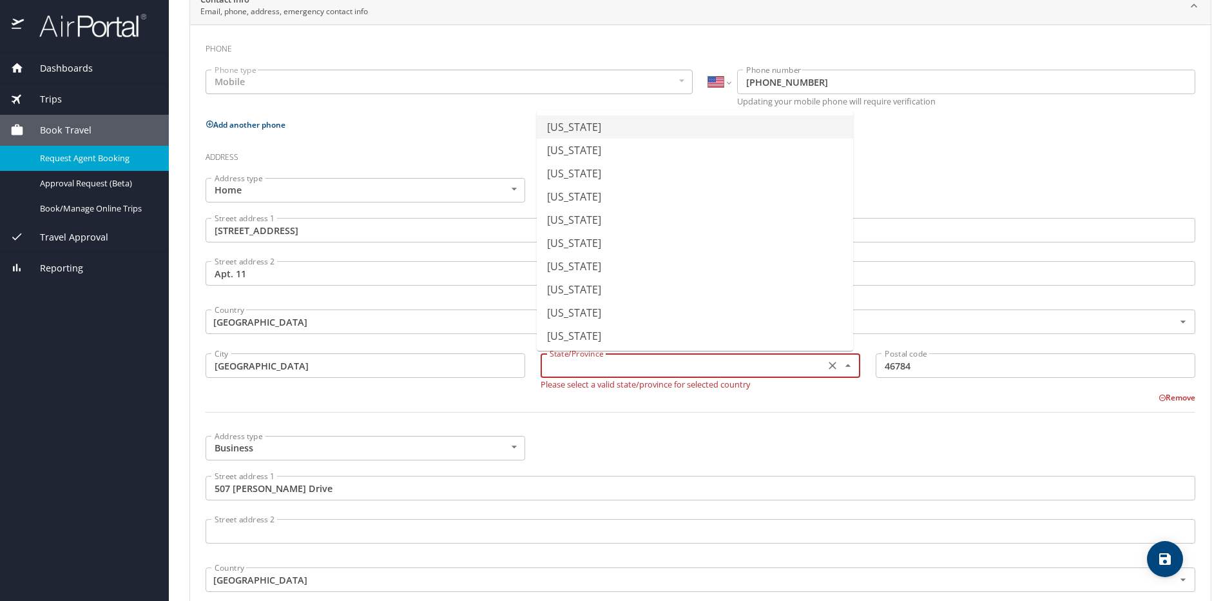
click at [715, 369] on input "text" at bounding box center [682, 365] width 274 height 17
click at [748, 247] on li "Indiana" at bounding box center [695, 241] width 316 height 23
type input "Indiana"
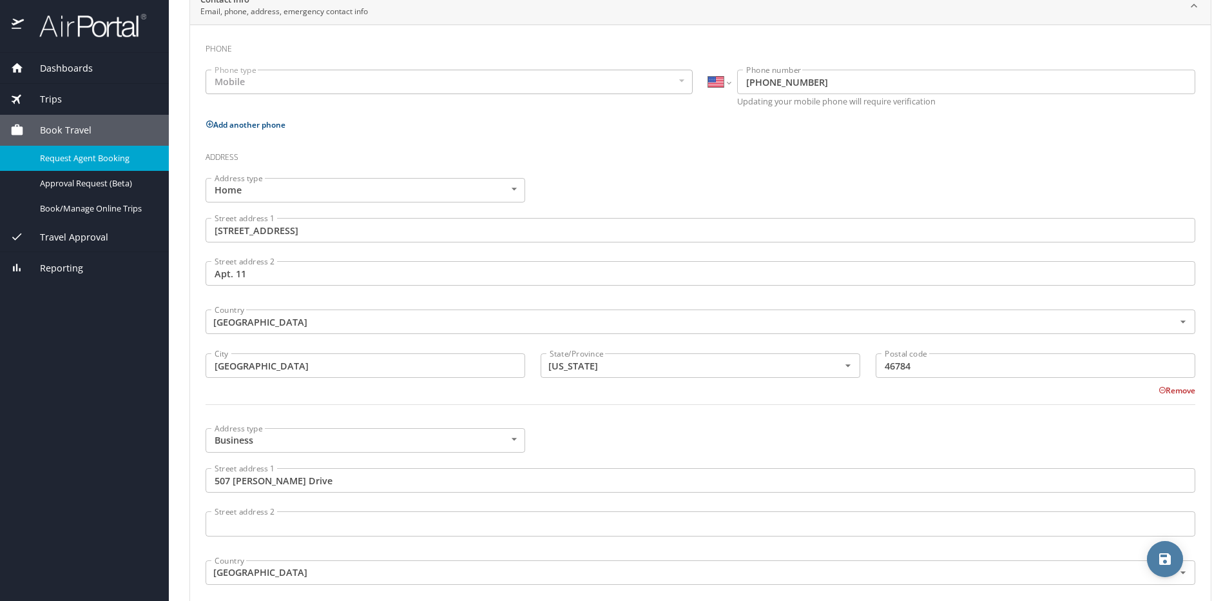
click at [1165, 554] on icon "save" at bounding box center [1165, 558] width 15 height 15
select select "US"
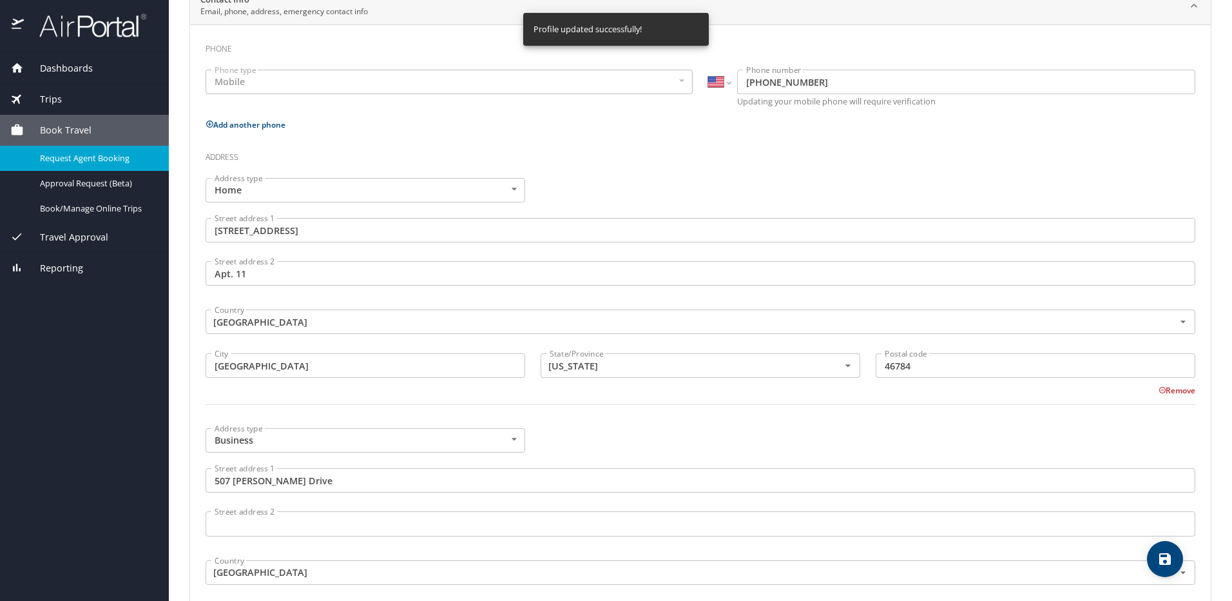
select select "US"
click at [93, 162] on span "Request Agent Booking" at bounding box center [96, 158] width 113 height 12
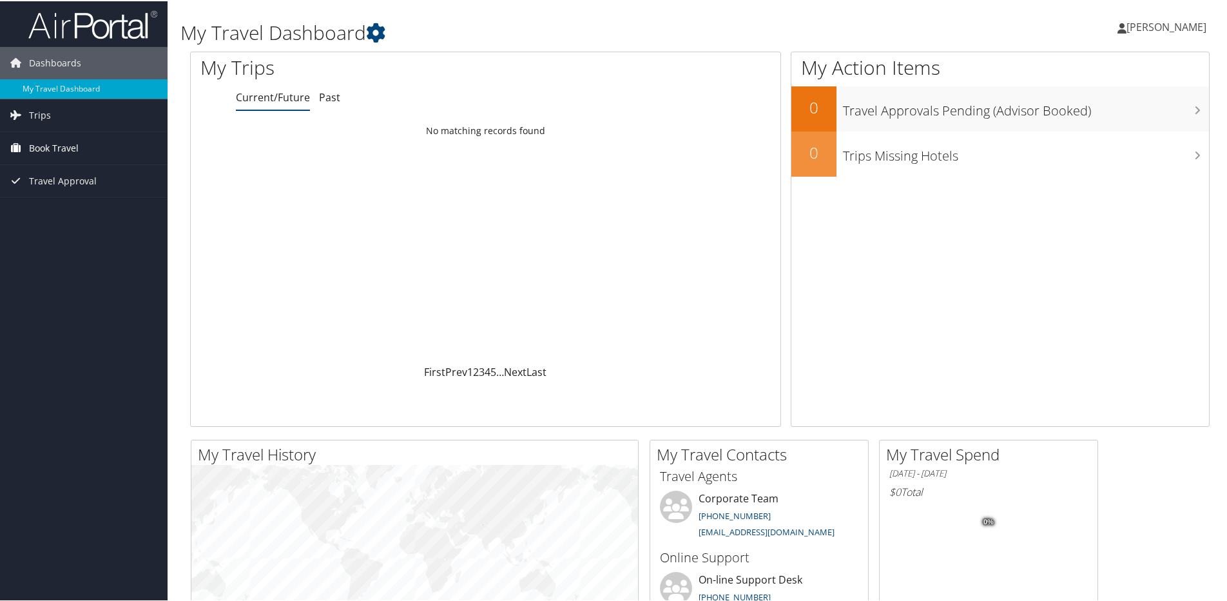
click at [77, 145] on span "Book Travel" at bounding box center [54, 147] width 50 height 32
click at [60, 110] on link "Trips" at bounding box center [84, 114] width 168 height 32
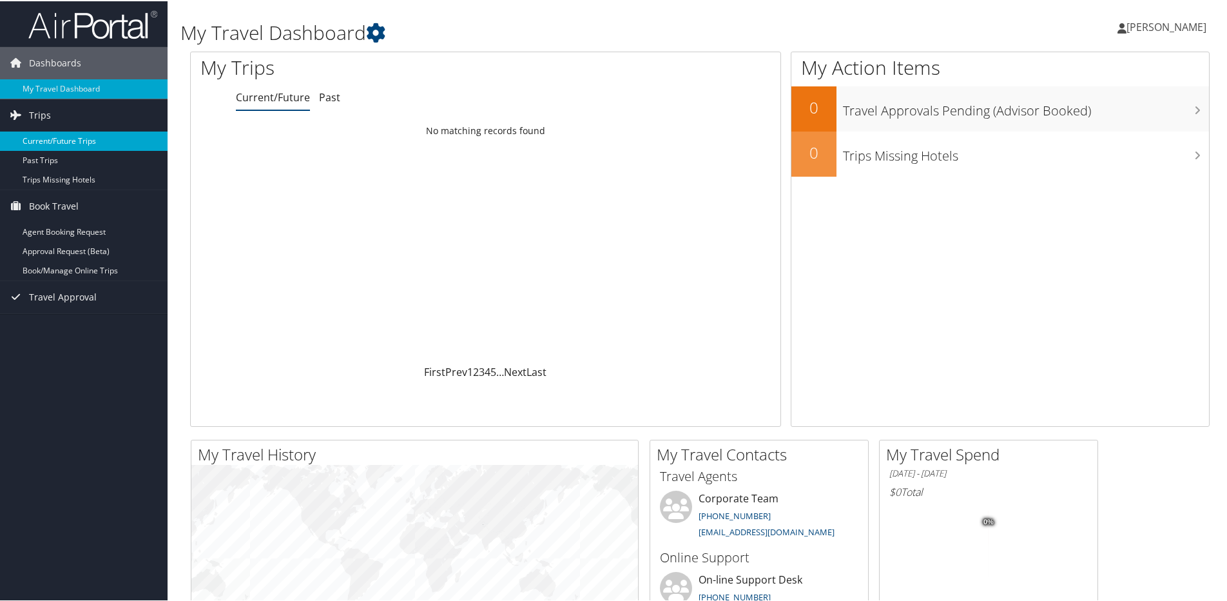
click at [58, 138] on link "Current/Future Trips" at bounding box center [84, 139] width 168 height 19
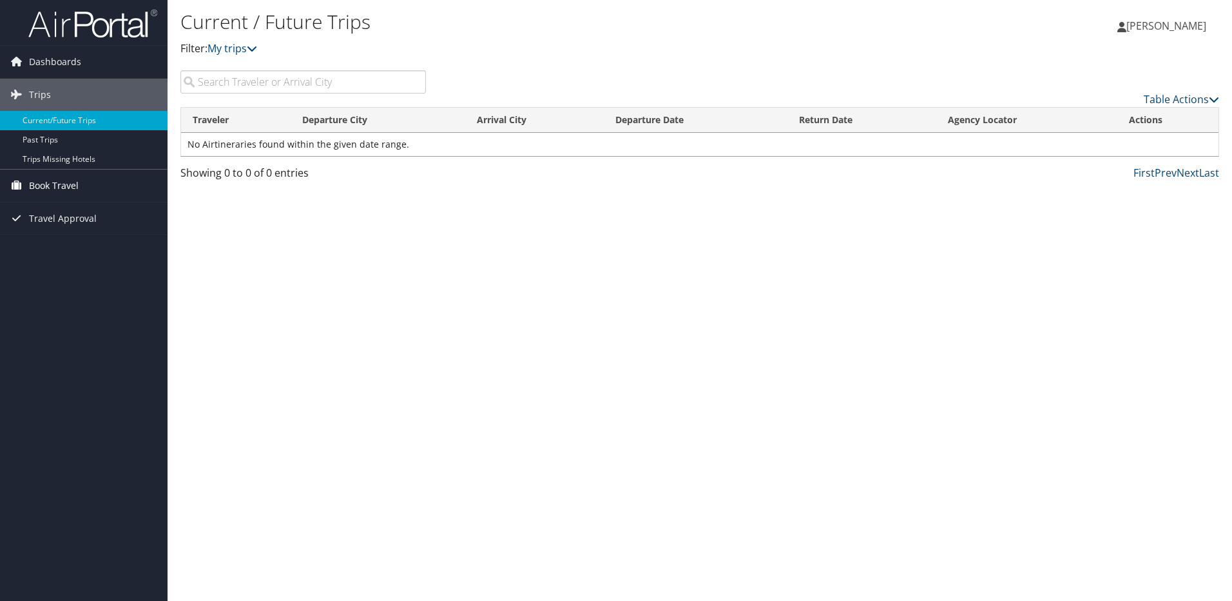
click at [57, 188] on span "Book Travel" at bounding box center [54, 186] width 50 height 32
click at [52, 206] on link "Agent Booking Request" at bounding box center [84, 211] width 168 height 19
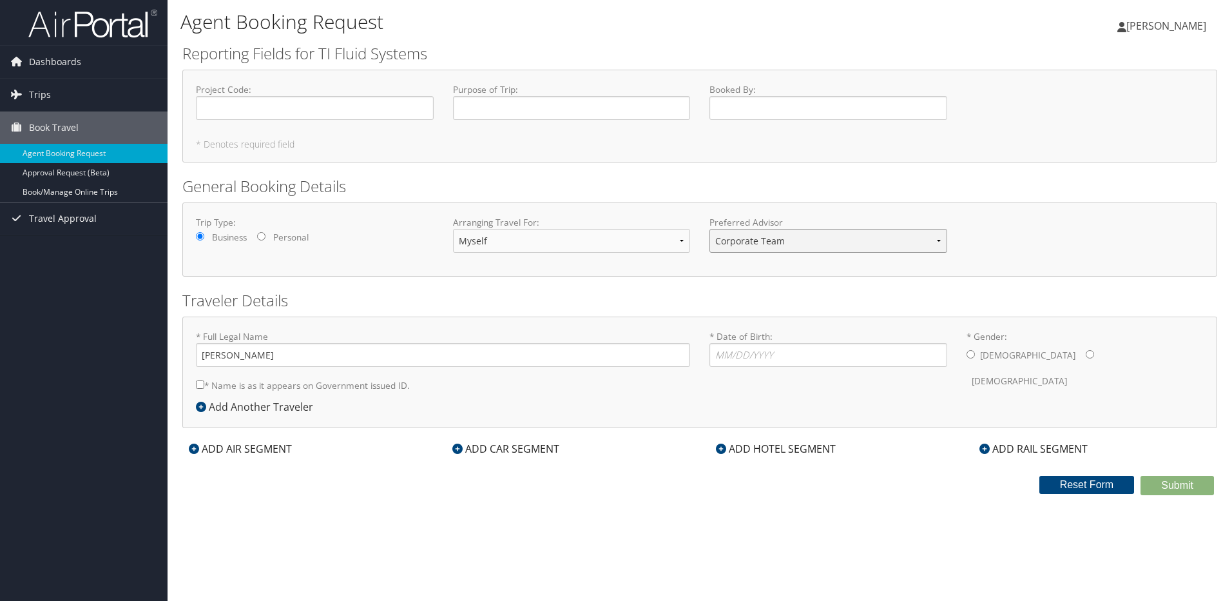
click at [932, 245] on select "Corporate Team MotorCity Agent" at bounding box center [829, 241] width 238 height 24
click at [673, 241] on select "Myself Another Traveler Guest Traveler" at bounding box center [572, 241] width 238 height 24
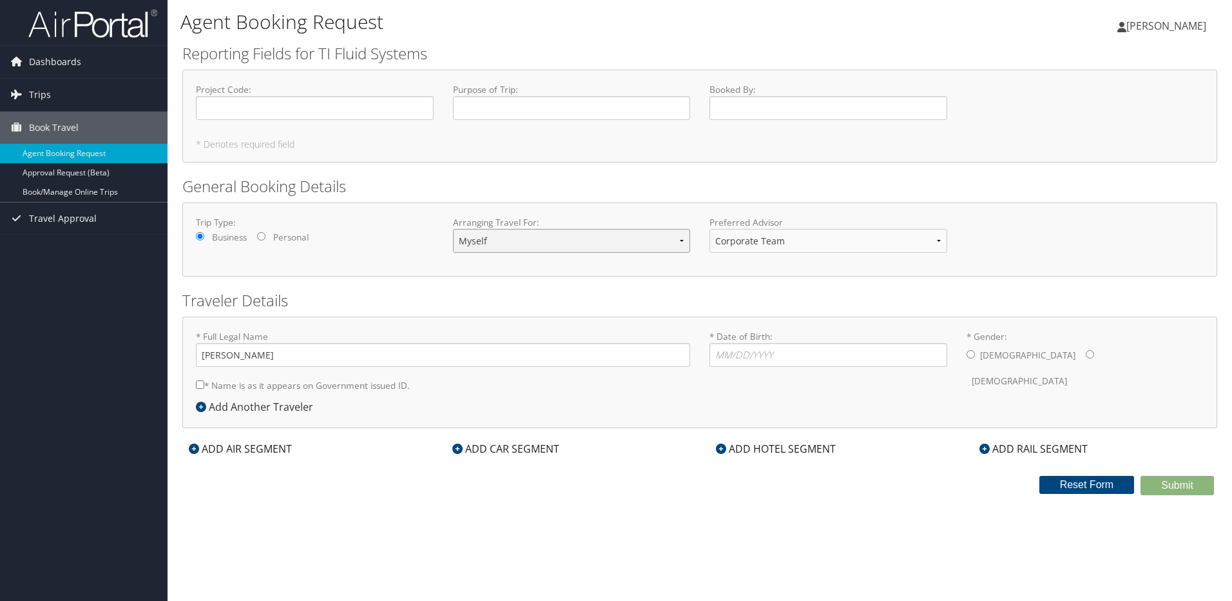
click at [673, 241] on select "Myself Another Traveler Guest Traveler" at bounding box center [572, 241] width 238 height 24
click at [354, 115] on input "Project Code : Required" at bounding box center [315, 108] width 238 height 24
click at [509, 446] on div "ADD CAR SEGMENT" at bounding box center [506, 448] width 120 height 15
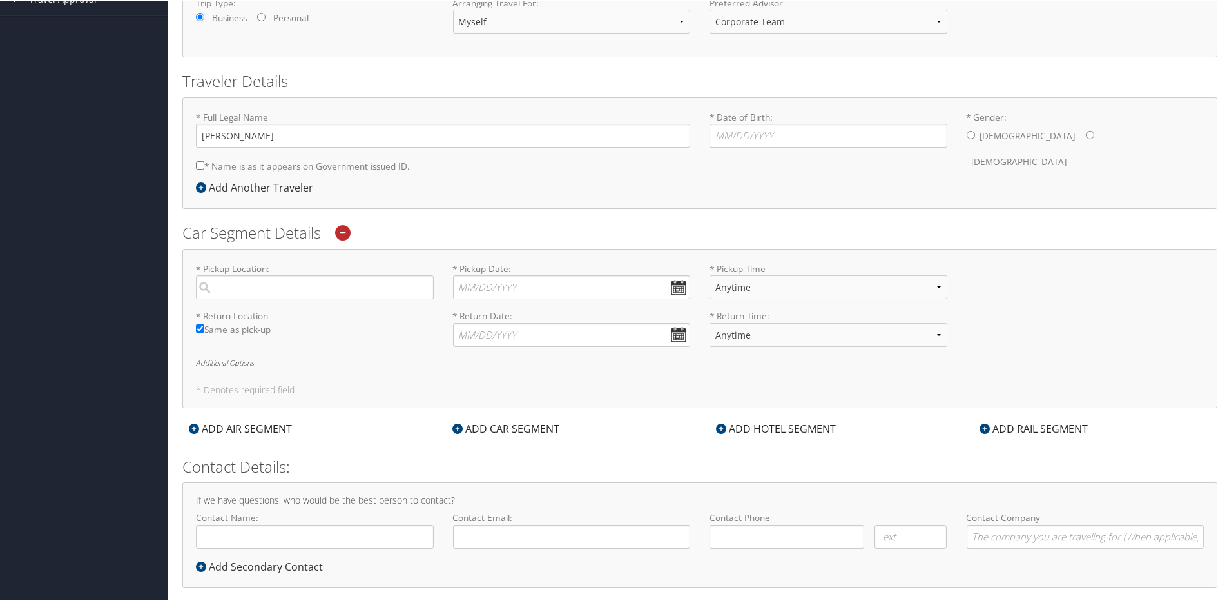
scroll to position [238, 0]
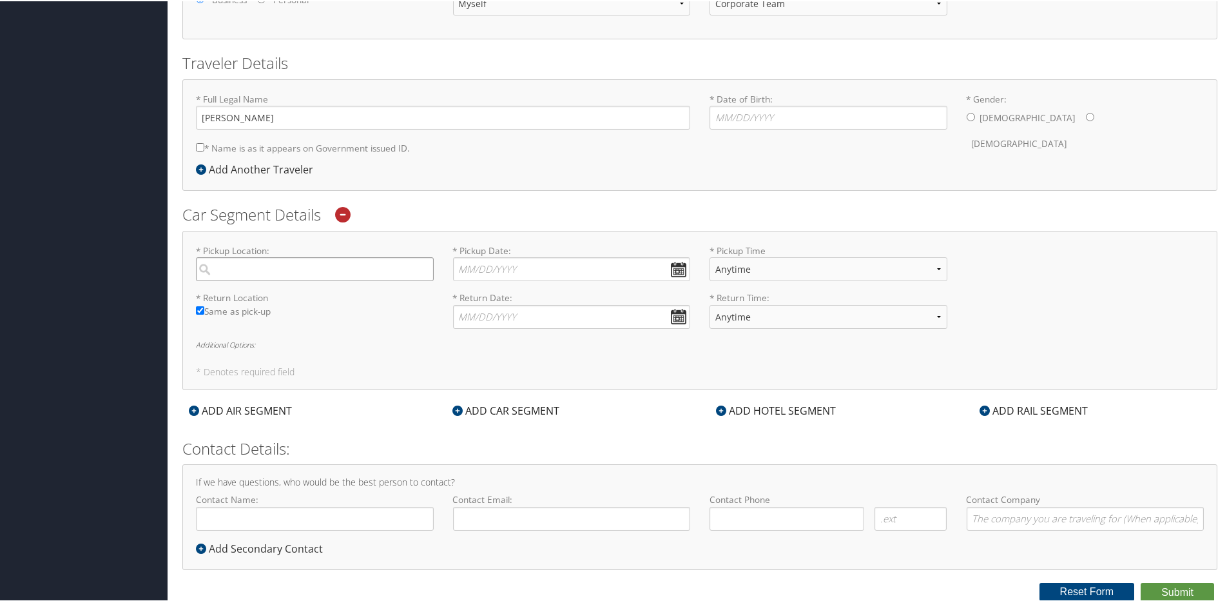
click at [262, 276] on input "search" at bounding box center [315, 268] width 238 height 24
click at [253, 264] on input "search" at bounding box center [315, 268] width 238 height 24
click at [740, 115] on input "* Date of Birth: Invalid Date" at bounding box center [829, 116] width 238 height 24
type input "[DATE]"
click at [967, 117] on input "* Gender: [DEMOGRAPHIC_DATA] [DEMOGRAPHIC_DATA]" at bounding box center [971, 116] width 8 height 8
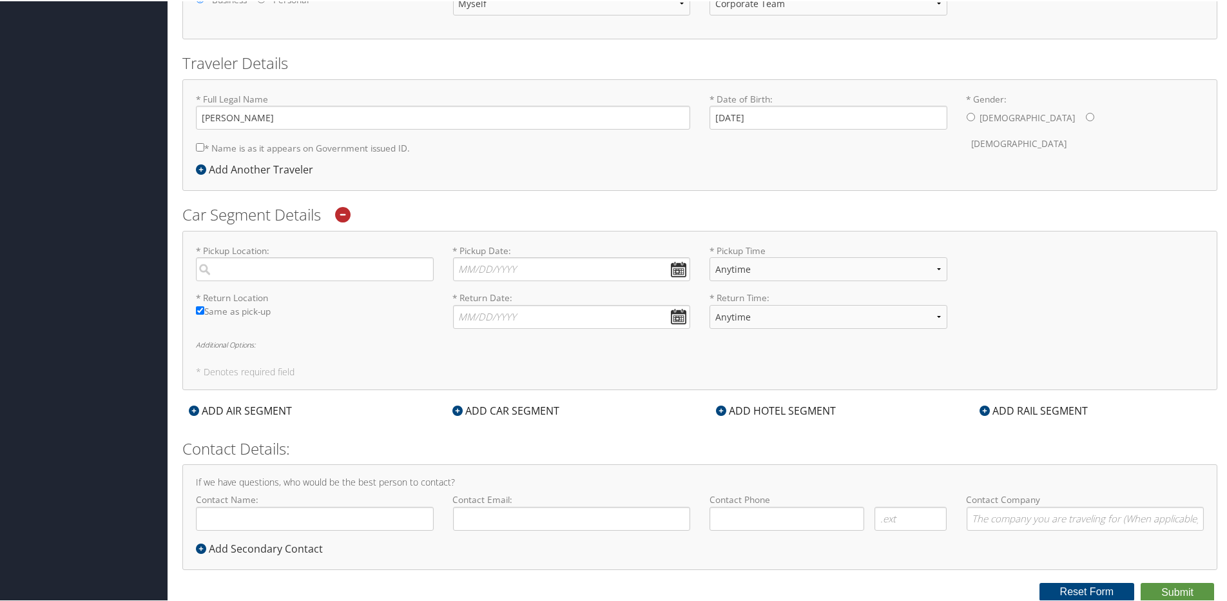
radio input "true"
click at [300, 117] on input "[PERSON_NAME]" at bounding box center [443, 116] width 494 height 24
type input "[PERSON_NAME]"
click at [201, 148] on input "* Name is as it appears on Government issued ID." at bounding box center [200, 146] width 8 height 8
checkbox input "true"
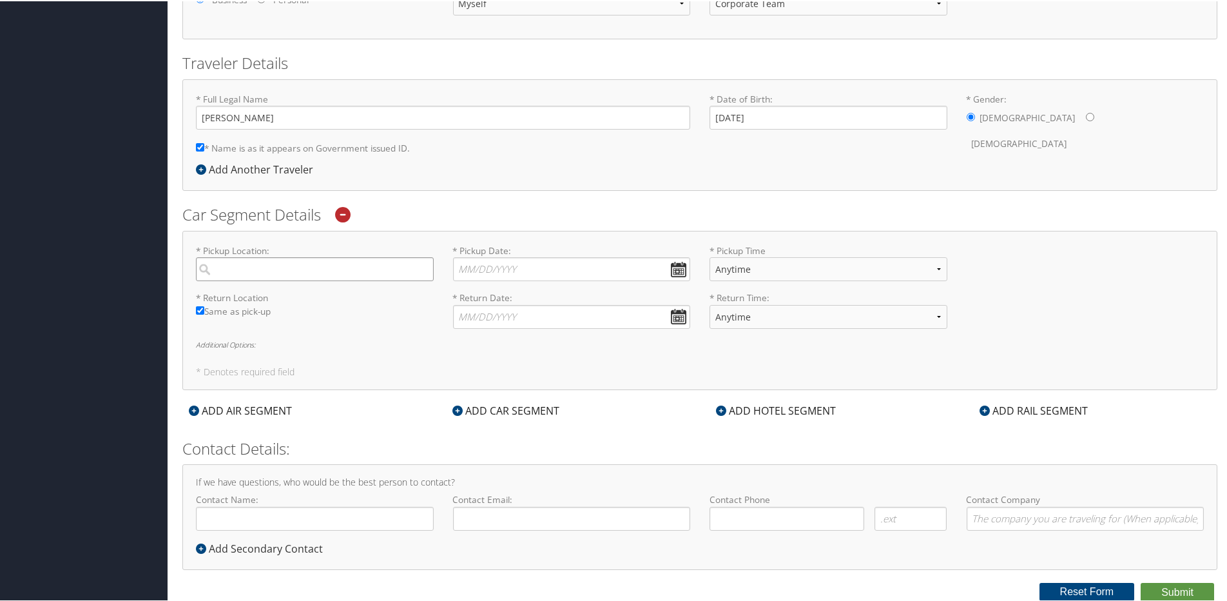
click at [388, 267] on input "search" at bounding box center [315, 268] width 238 height 24
click at [426, 267] on input "search" at bounding box center [315, 268] width 238 height 24
click at [384, 373] on h5 "* Denotes required field" at bounding box center [700, 370] width 1008 height 9
click at [927, 268] on select "Anytime 12:00 AM 1:00 AM 2:00 AM 3:00 AM 4:00 AM 5:00 AM 6:00 AM 7:00 AM 8:00 A…" at bounding box center [829, 268] width 238 height 24
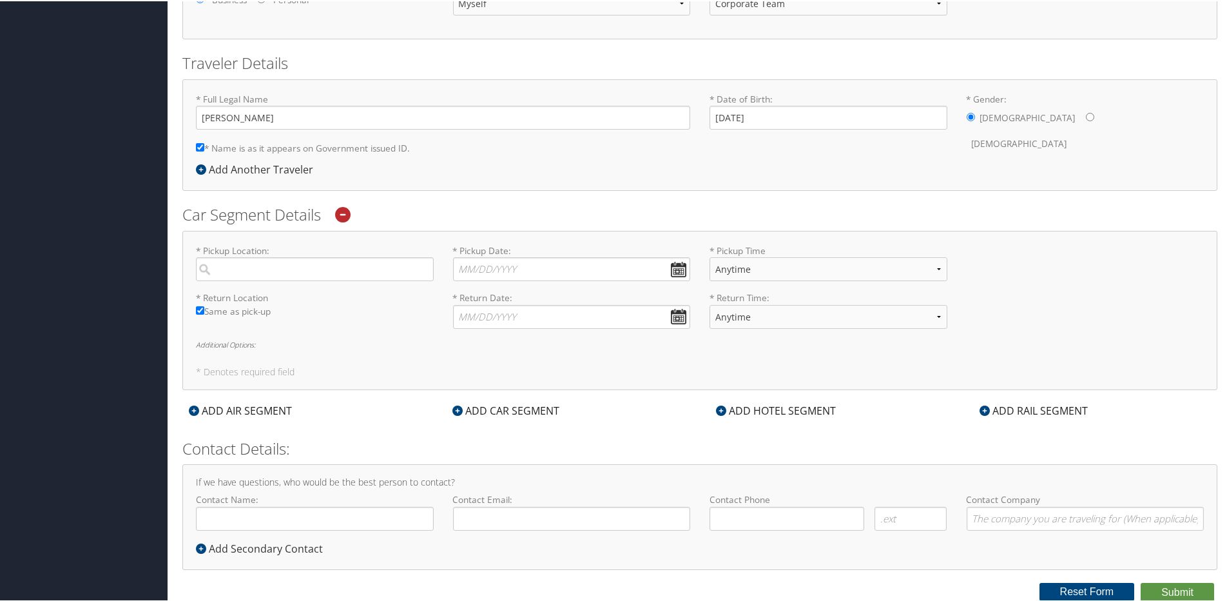
click at [142, 56] on div "Dashboards My Travel Dashboard Trips Current/Future Trips Past Trips Trips Miss…" at bounding box center [616, 181] width 1232 height 839
drag, startPoint x: 186, startPoint y: 0, endPoint x: 123, endPoint y: 167, distance: 178.5
click at [123, 167] on div "Dashboards My Travel Dashboard Trips Current/Future Trips Past Trips Trips Miss…" at bounding box center [616, 181] width 1232 height 839
